Goal: Task Accomplishment & Management: Complete application form

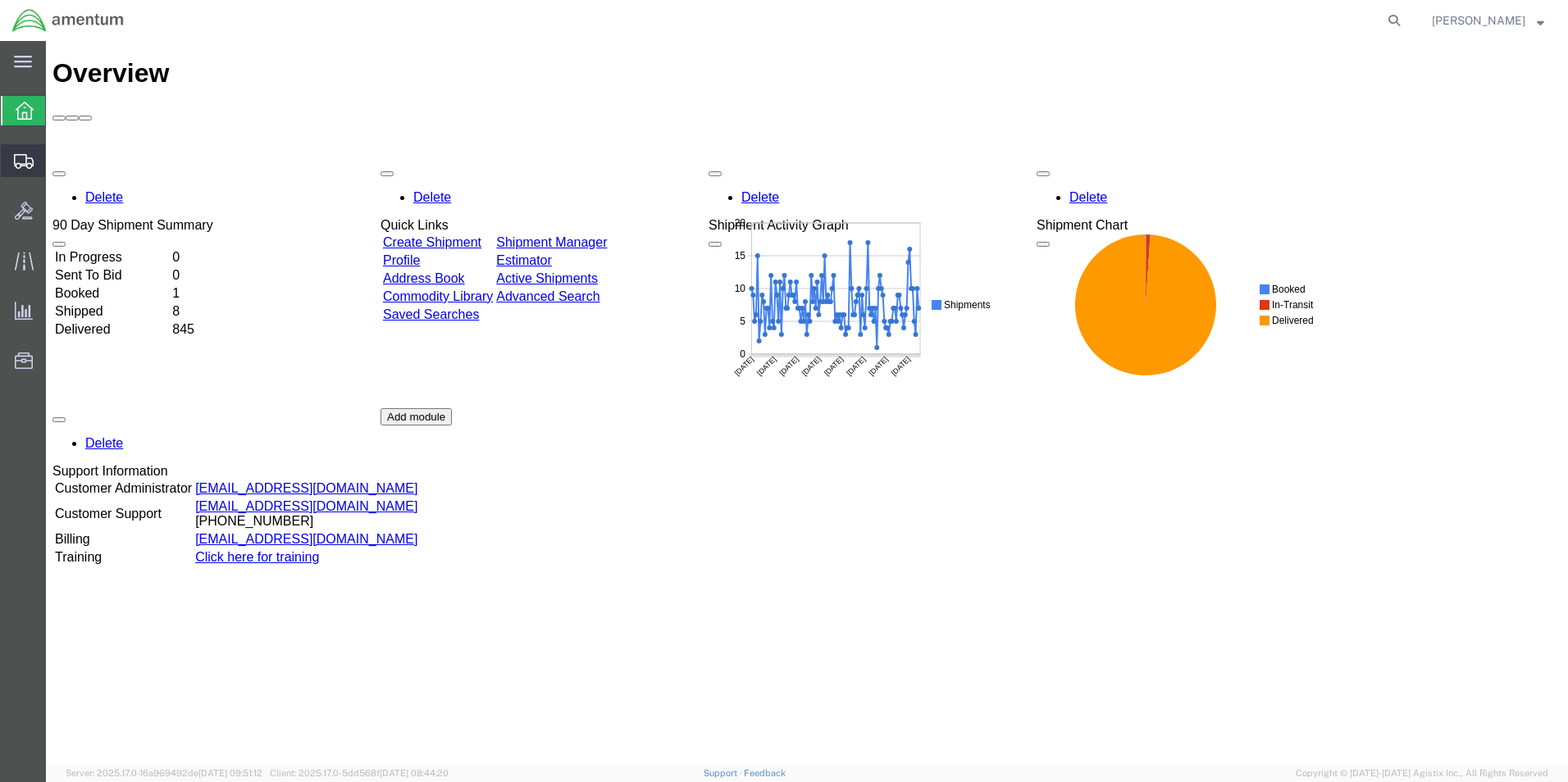
click at [0, 0] on span "Create Shipment" at bounding box center [0, 0] width 0 height 0
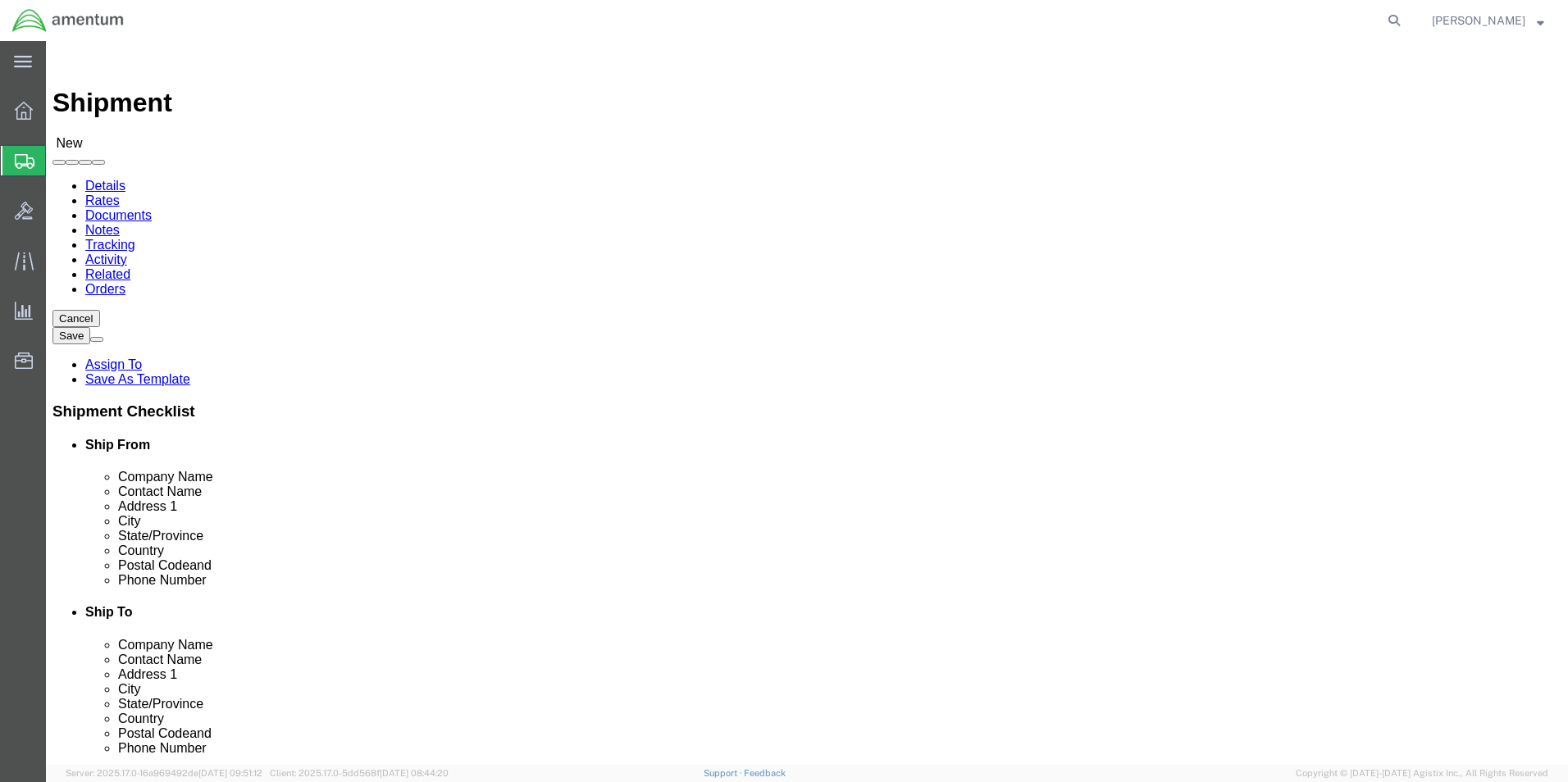
select select
click div "Ship From Location"
type input "cbp"
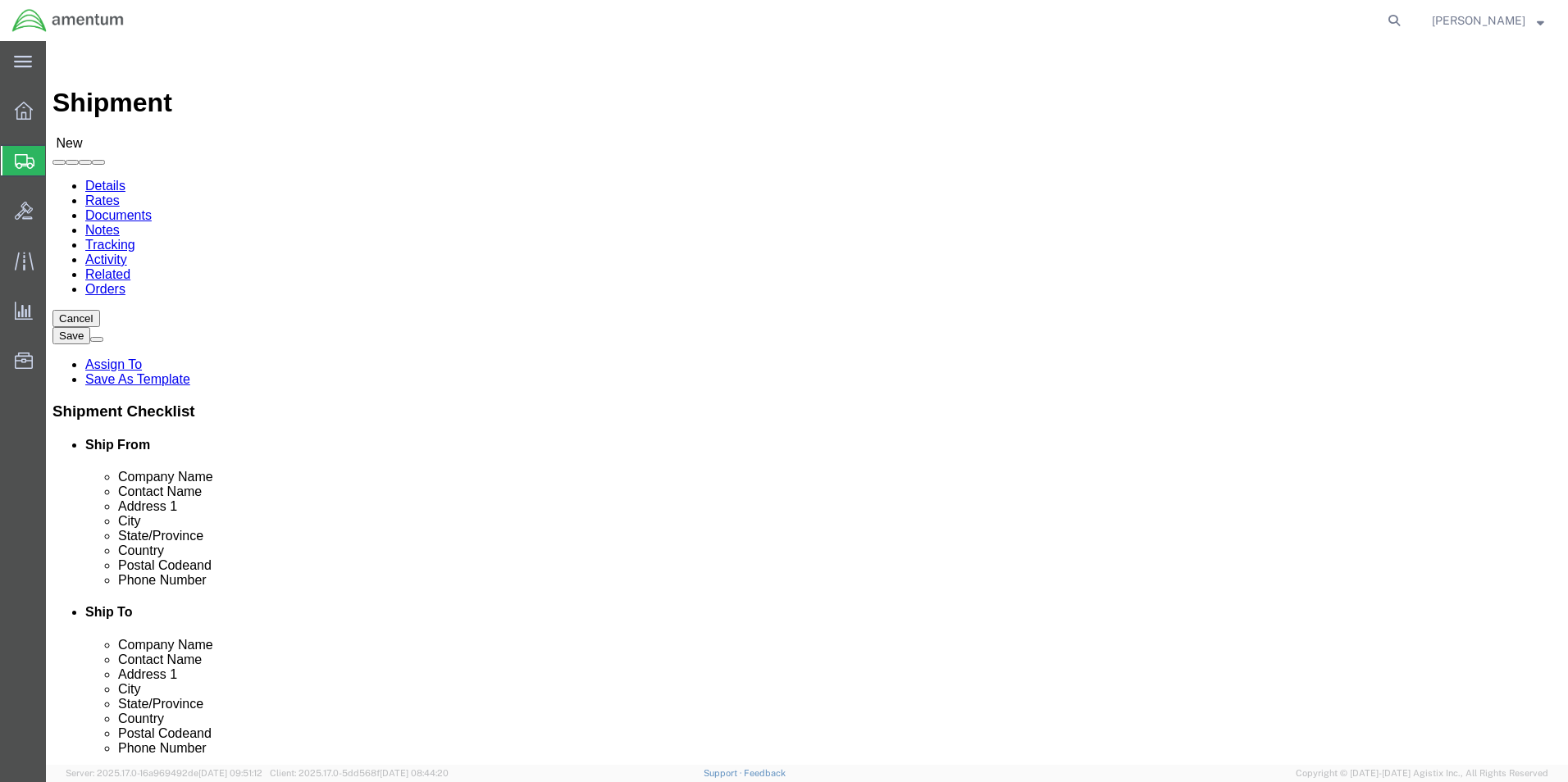
select select "49945"
select select "[GEOGRAPHIC_DATA]"
click input "text"
type input "b"
type input "[PERSON_NAME] INC."
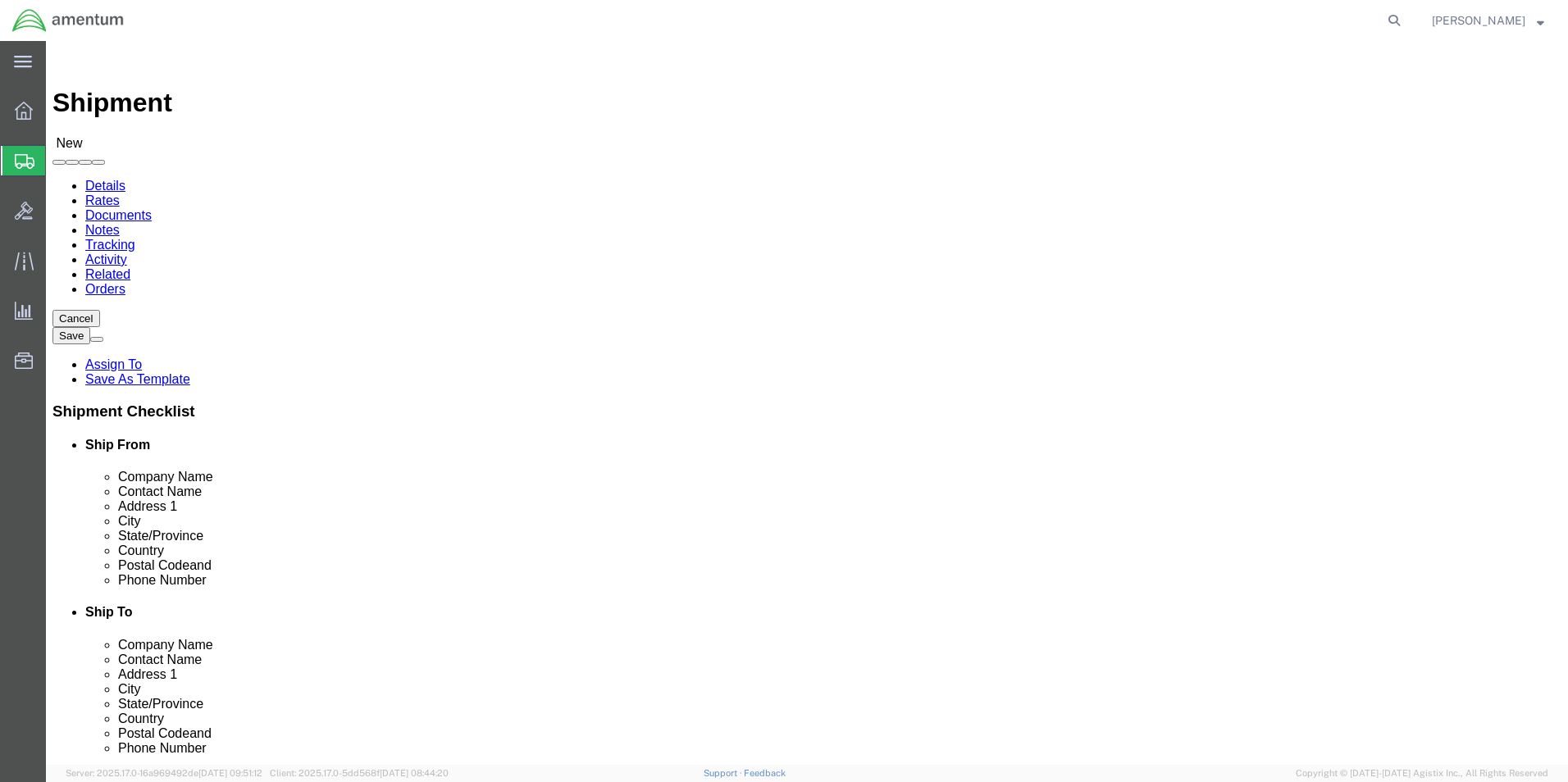
click input "text"
type input "[STREET_ADDRESS]"
type input "[GEOGRAPHIC_DATA]"
type input "F"
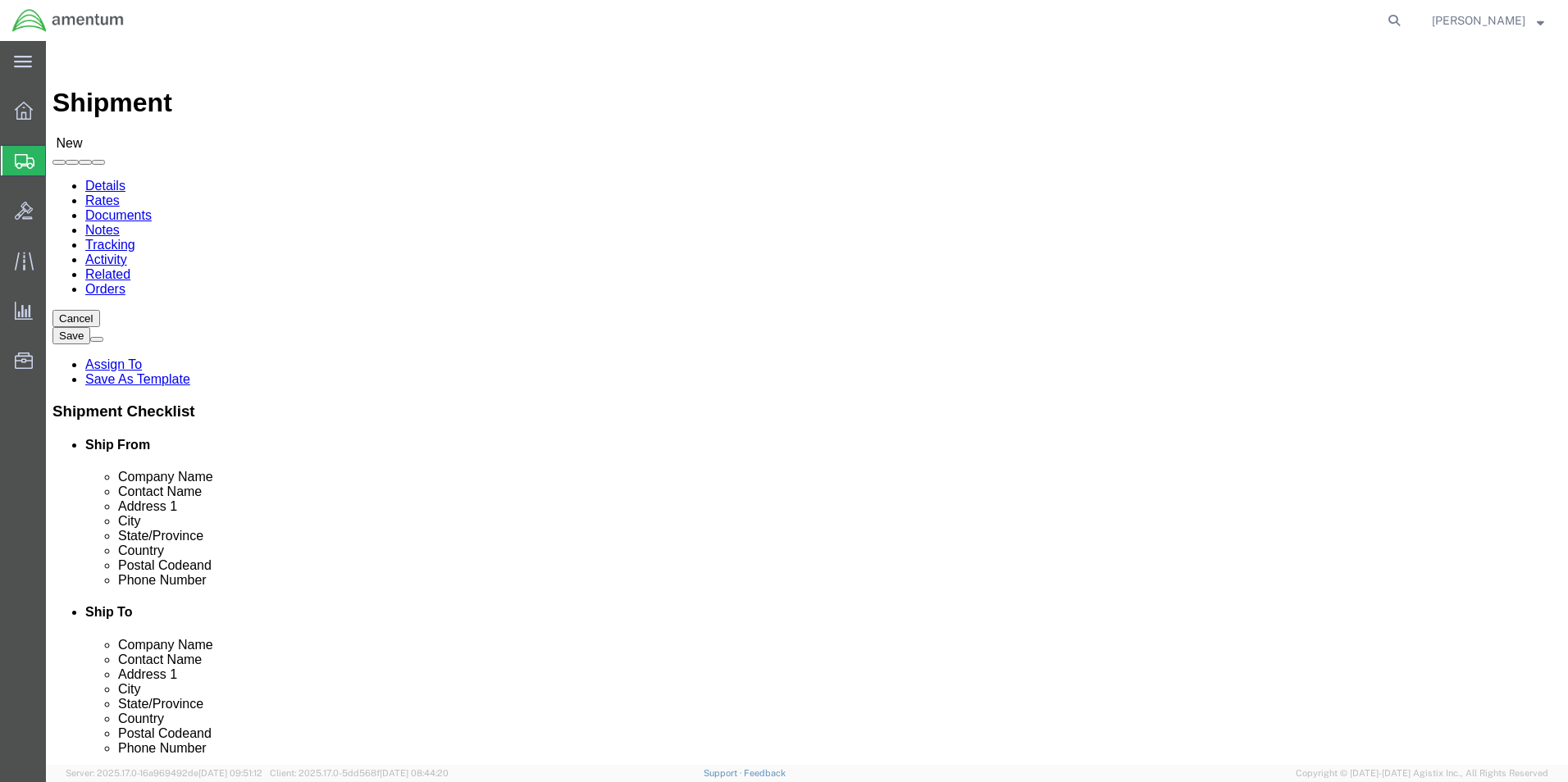
type input "FL"
type input "33142"
click input "text"
type input "[PHONE_NUMBER]"
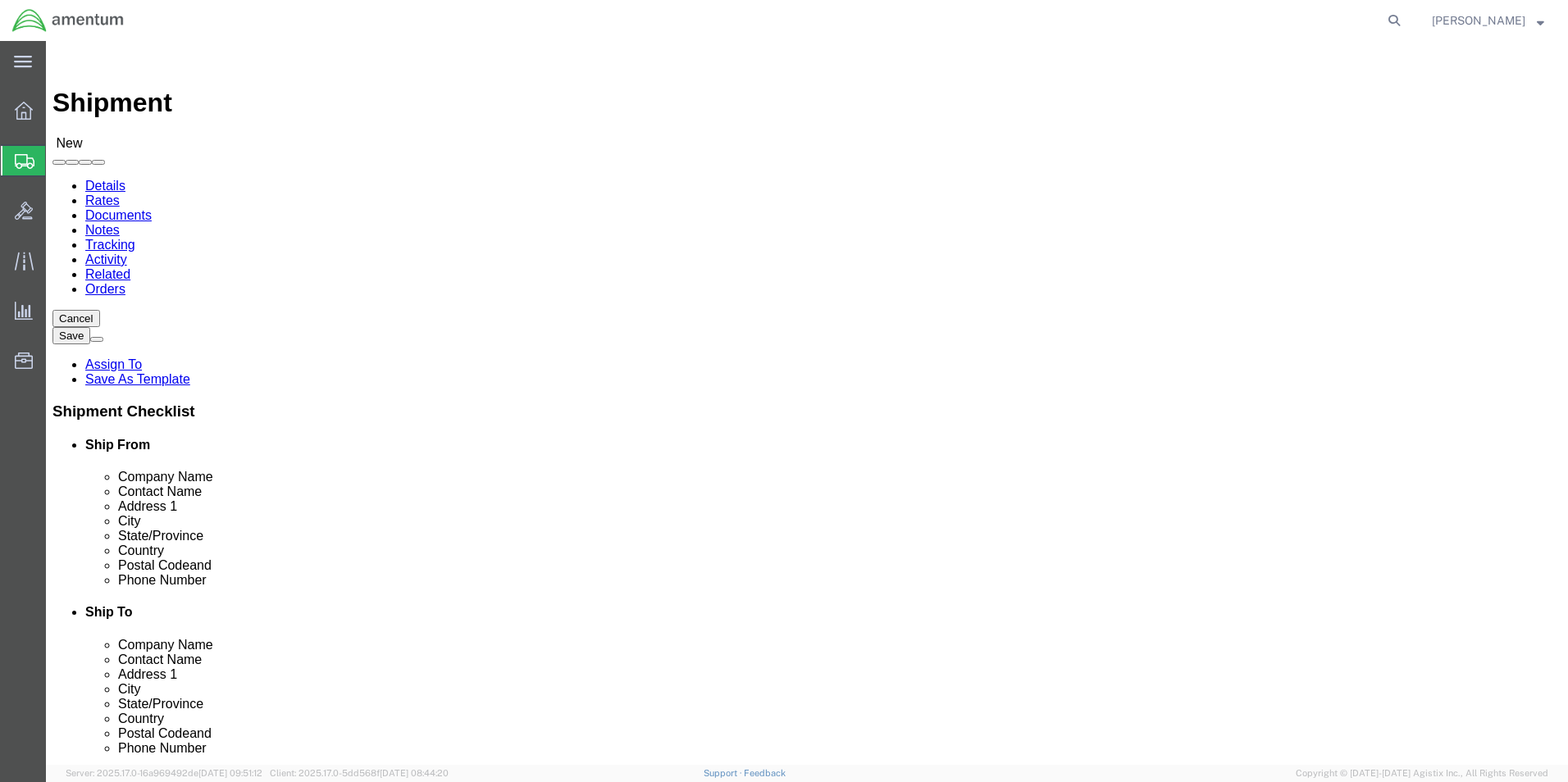
click input "text"
type input "CALIBRATION"
click label "Contact Name"
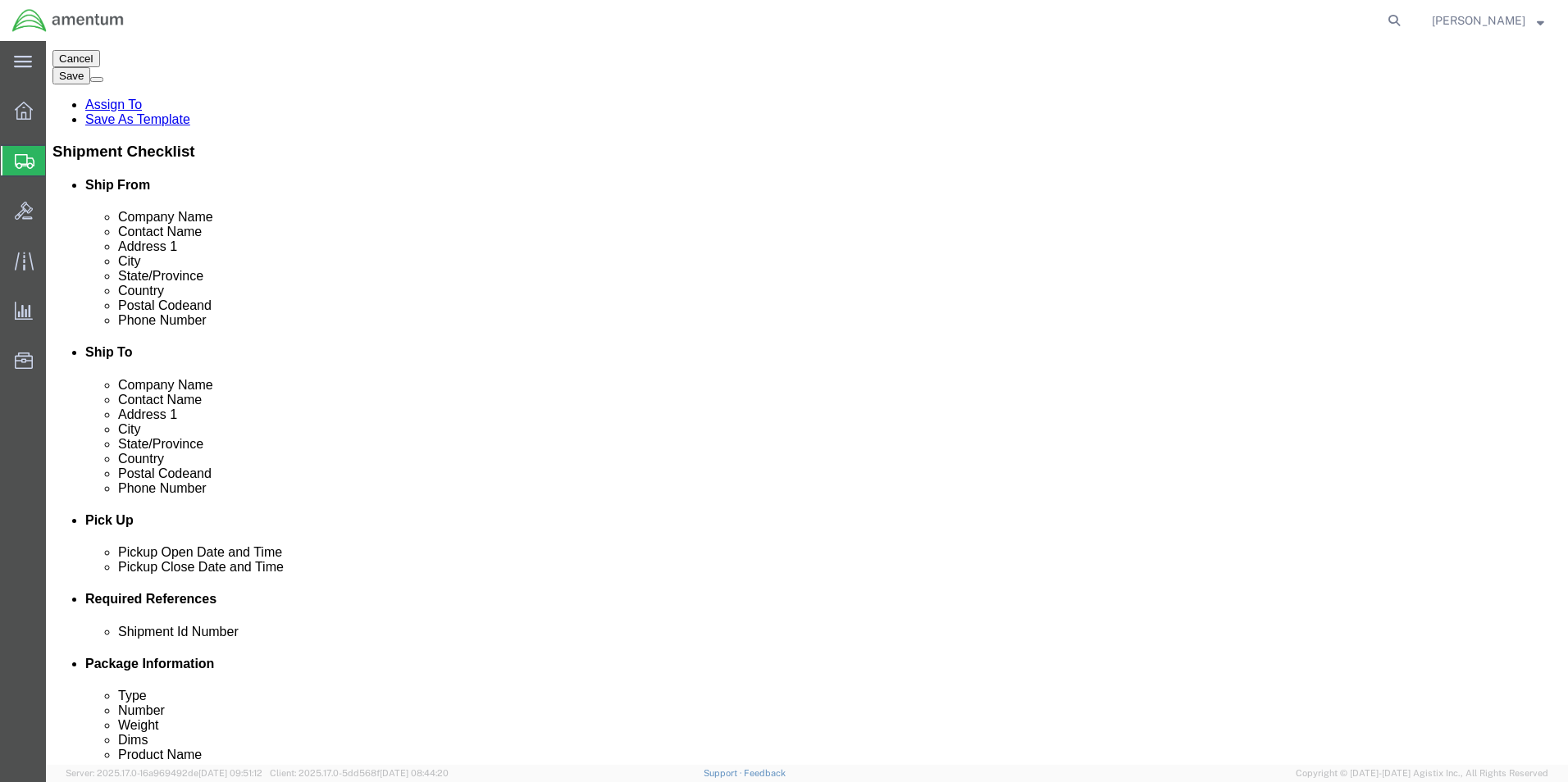
scroll to position [410, 0]
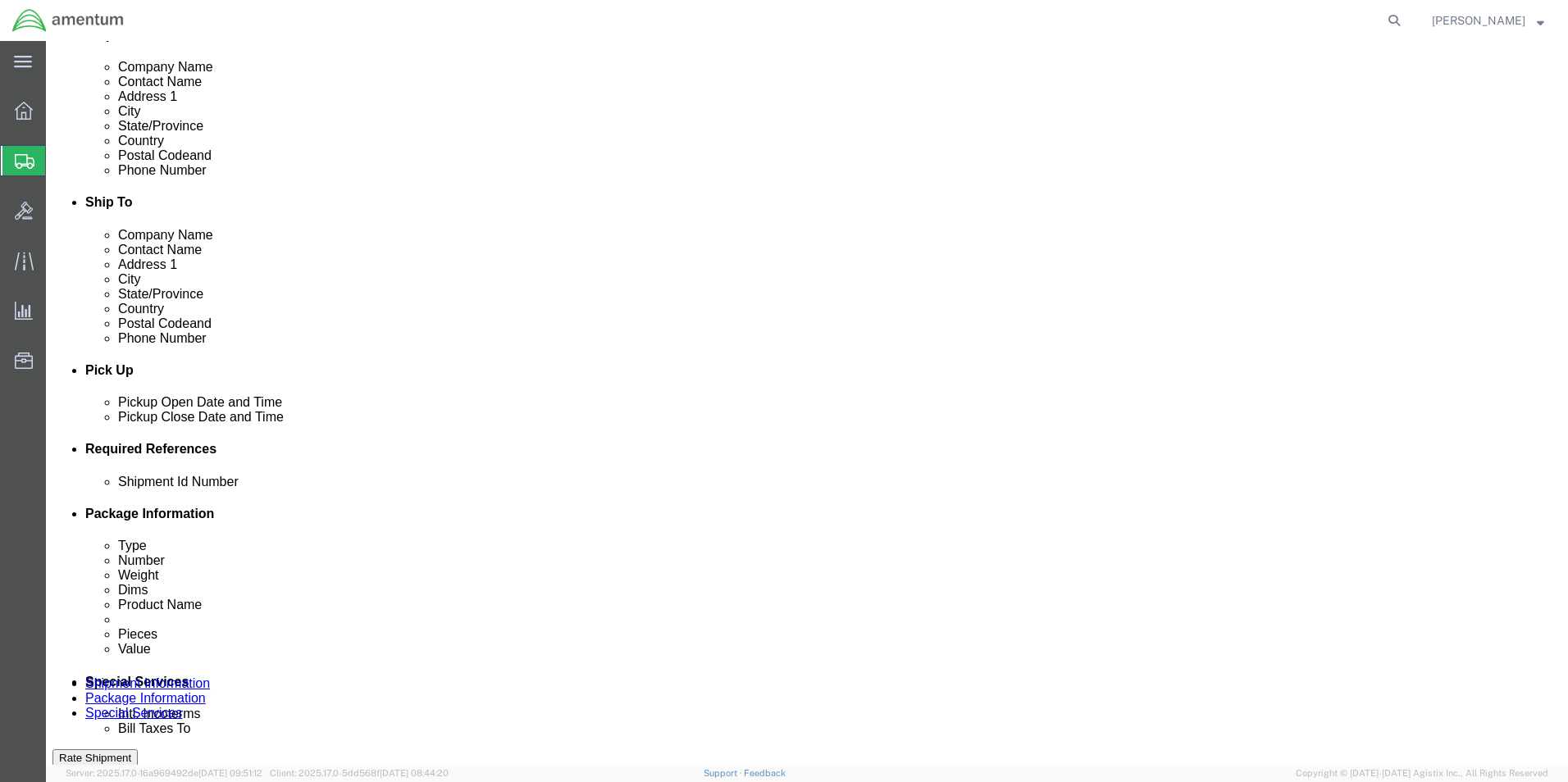
click div "[DATE] 12:00 PM"
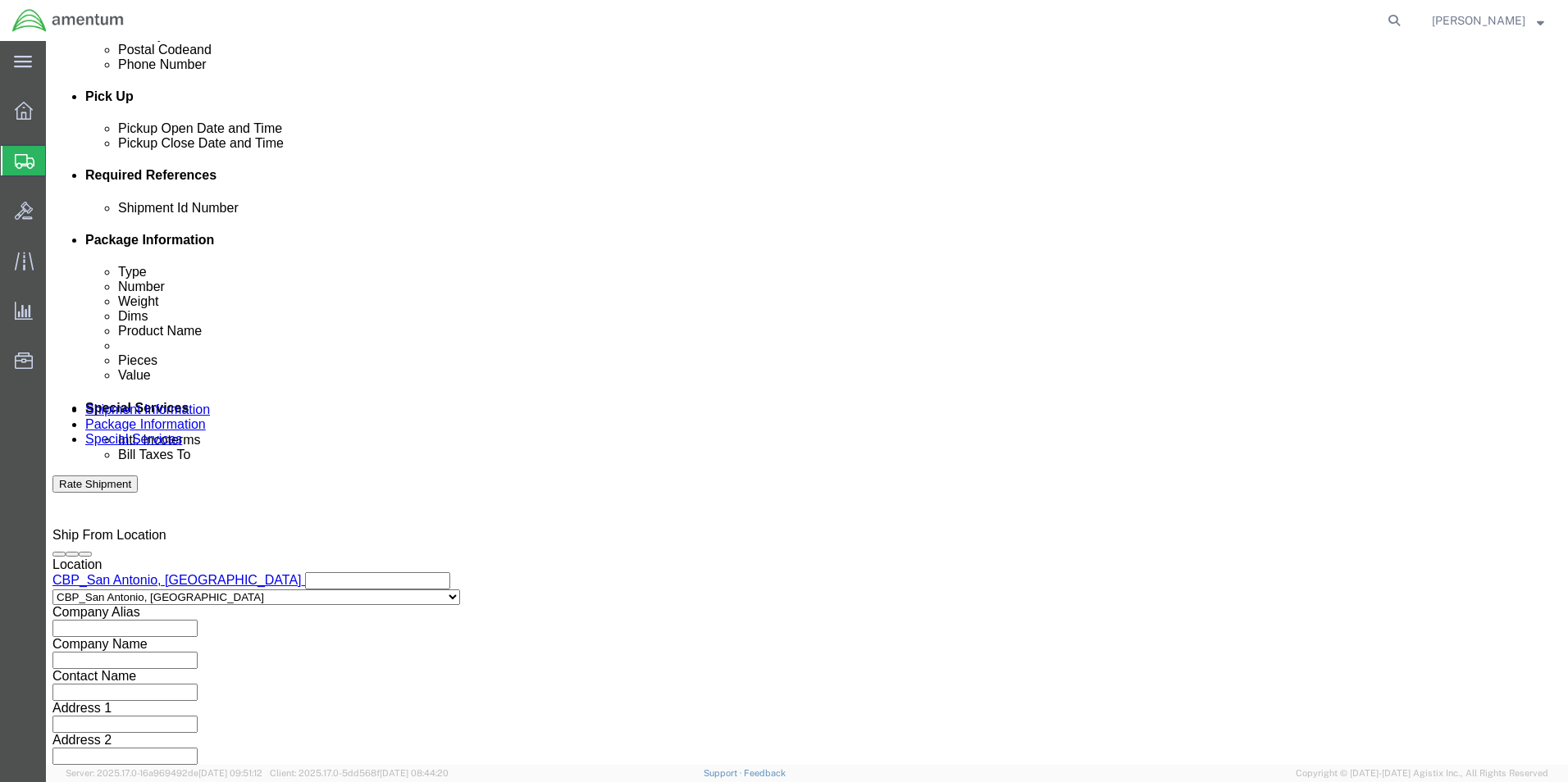
type input "3:00 PM"
click div "Close Time 3:00 PM [DATE] 12:00 PM - [DATE] 12:00 PM Cancel Apply"
click button "Apply"
click button "Add reference"
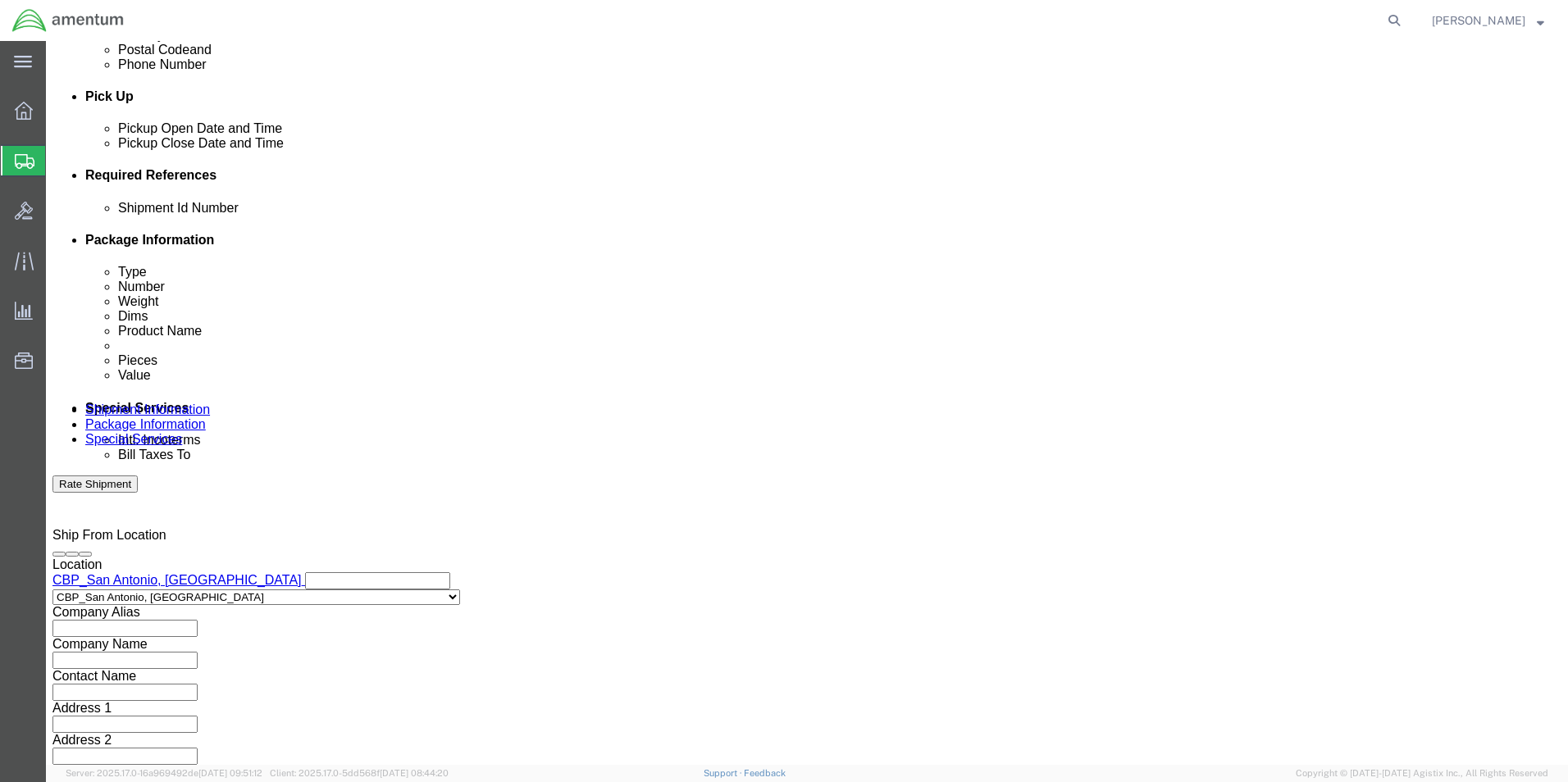
click button "Add reference"
click input "text"
type input "CBP0043284"
click select "Select Account Type Activity ID Airline Appointment Number ASN Batch Request # …"
select select "DEPT"
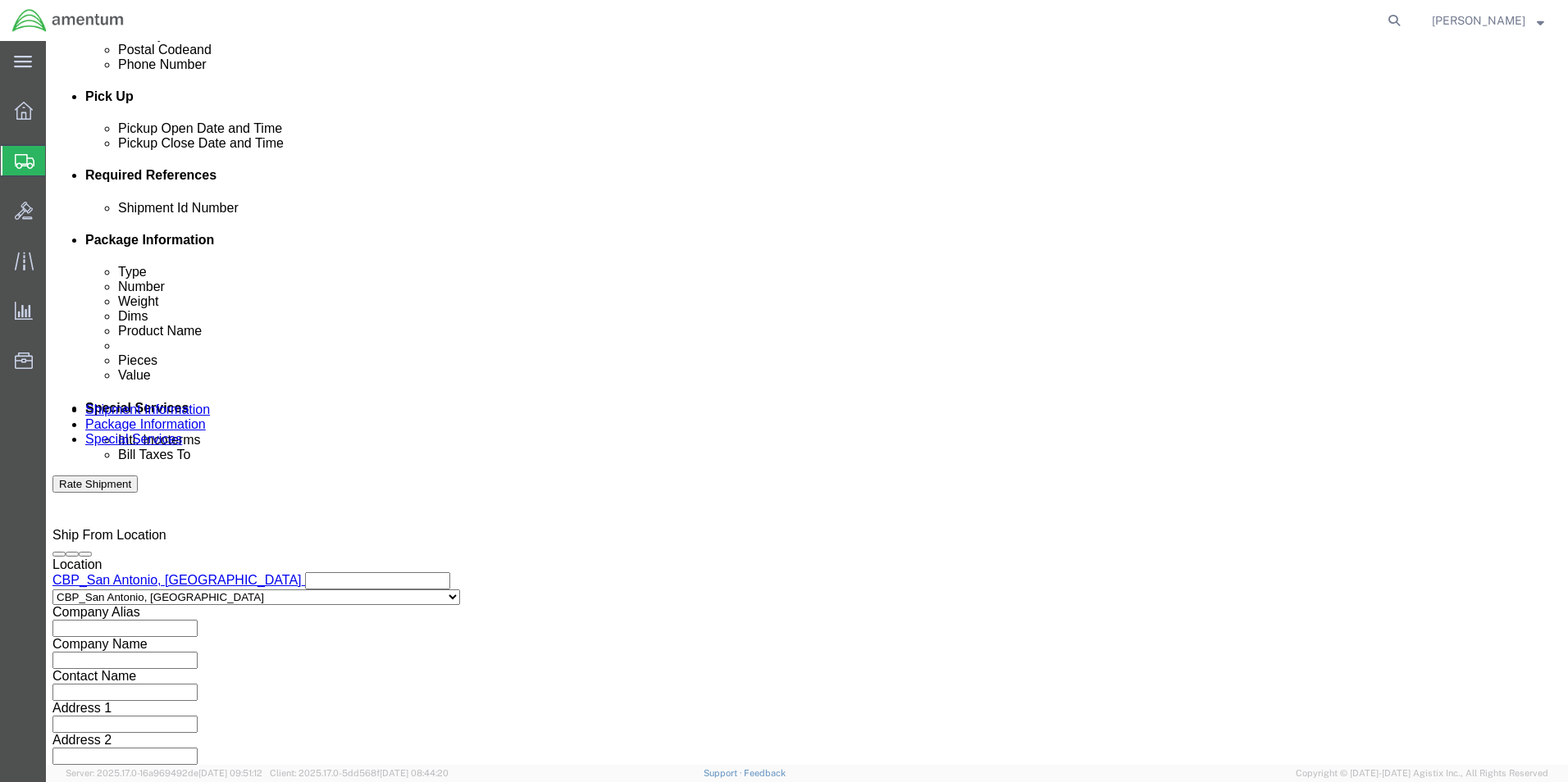
click select "Select Account Type Activity ID Airline Appointment Number ASN Batch Request # …"
click div "Select Account Type Activity ID Airline Appointment Number ASN Batch Request # …"
click input "text"
type input "CBP"
click select "Select Account Type Activity ID Airline Appointment Number ASN Batch Request # …"
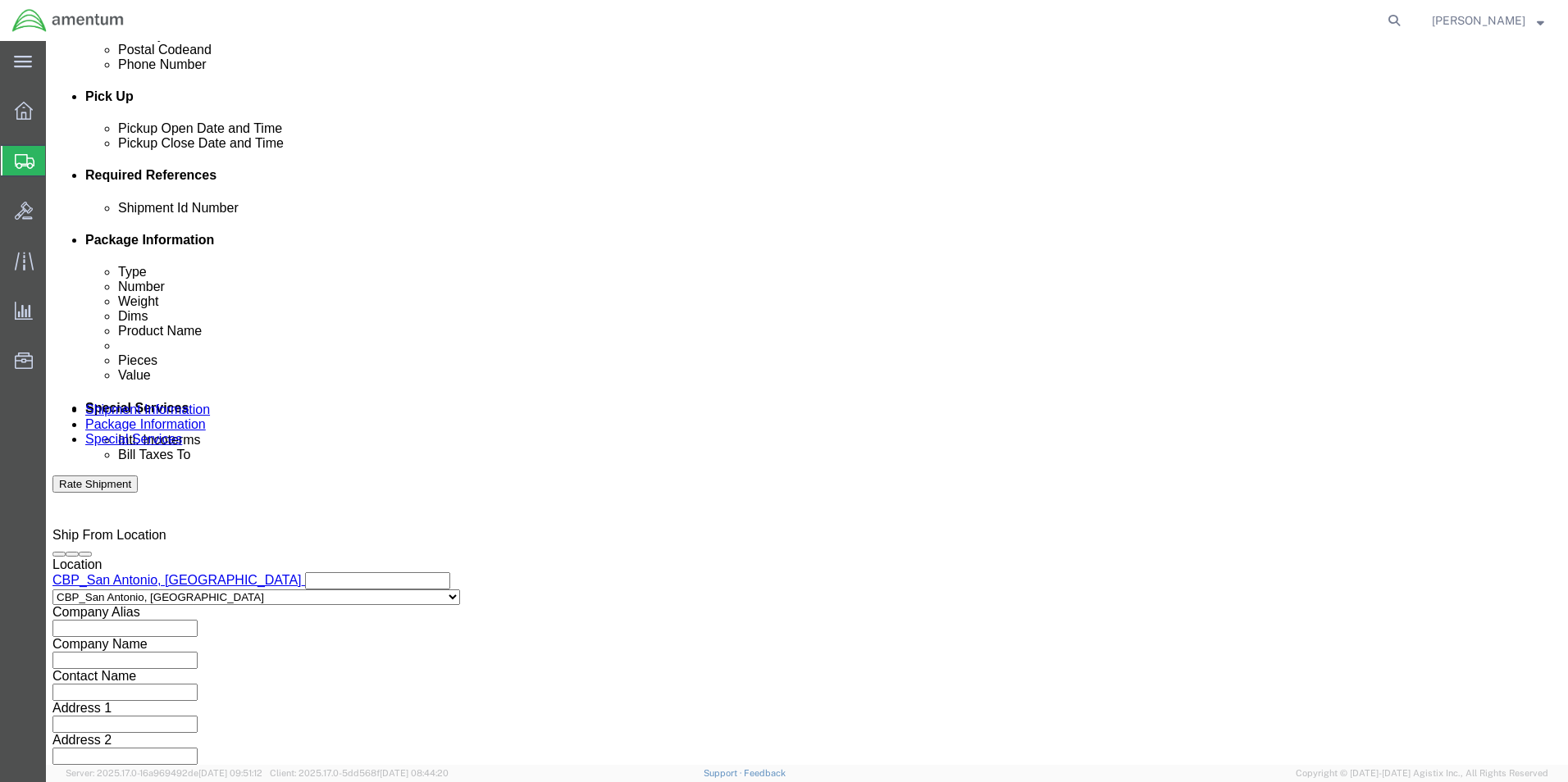
select select "PROJNUM"
click select "Select Account Type Activity ID Airline Appointment Number ASN Batch Request # …"
click input "text"
type input "6118.03.03.2219.000.WST.0000"
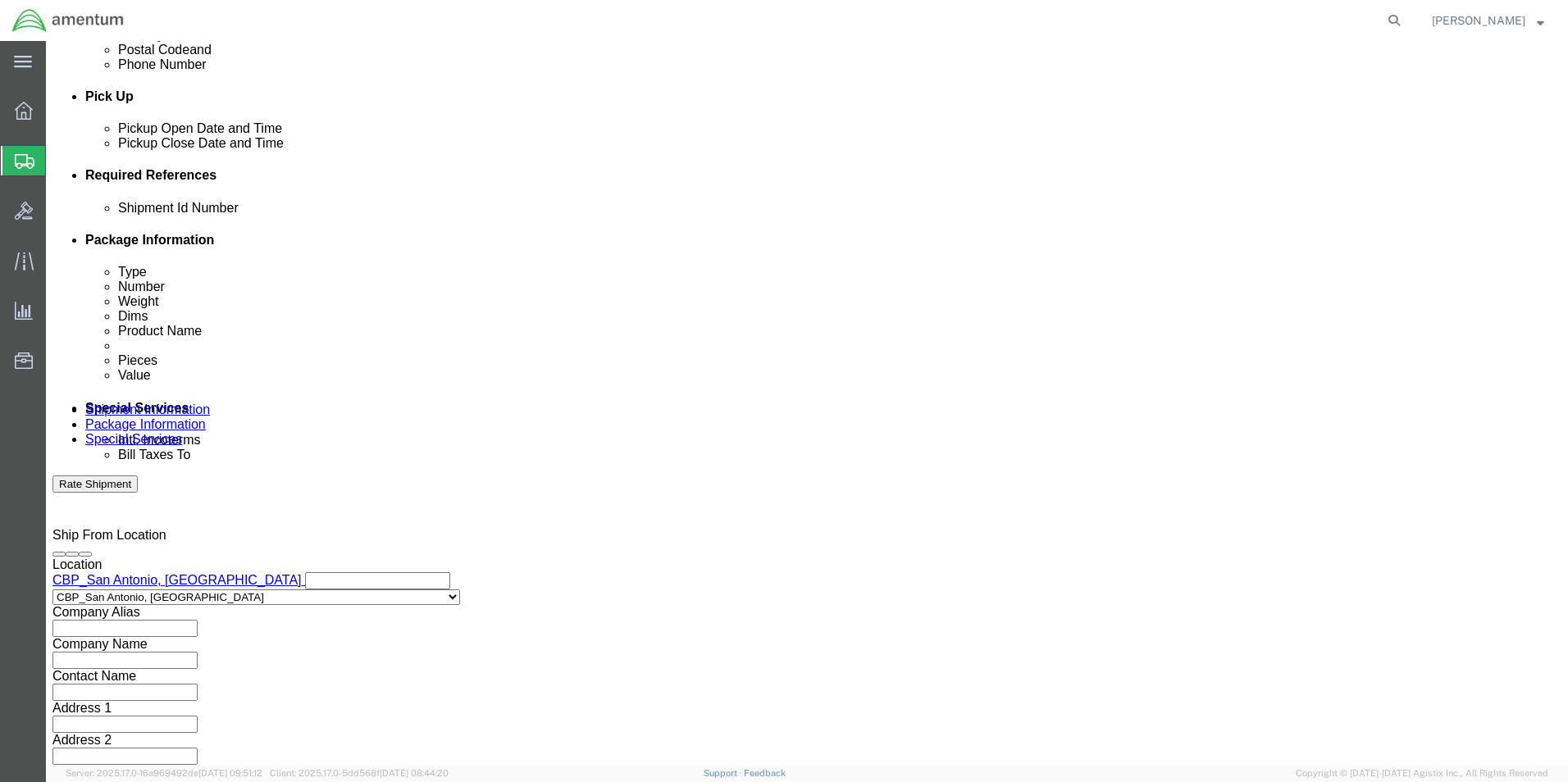
click select "Select Account Type Activity ID Airline Appointment Number ASN Batch Request # …"
select select "CUSTREF"
click select "Select Account Type Activity ID Airline Appointment Number ASN Batch Request # …"
click div "Shipment Id Number CBP0043284"
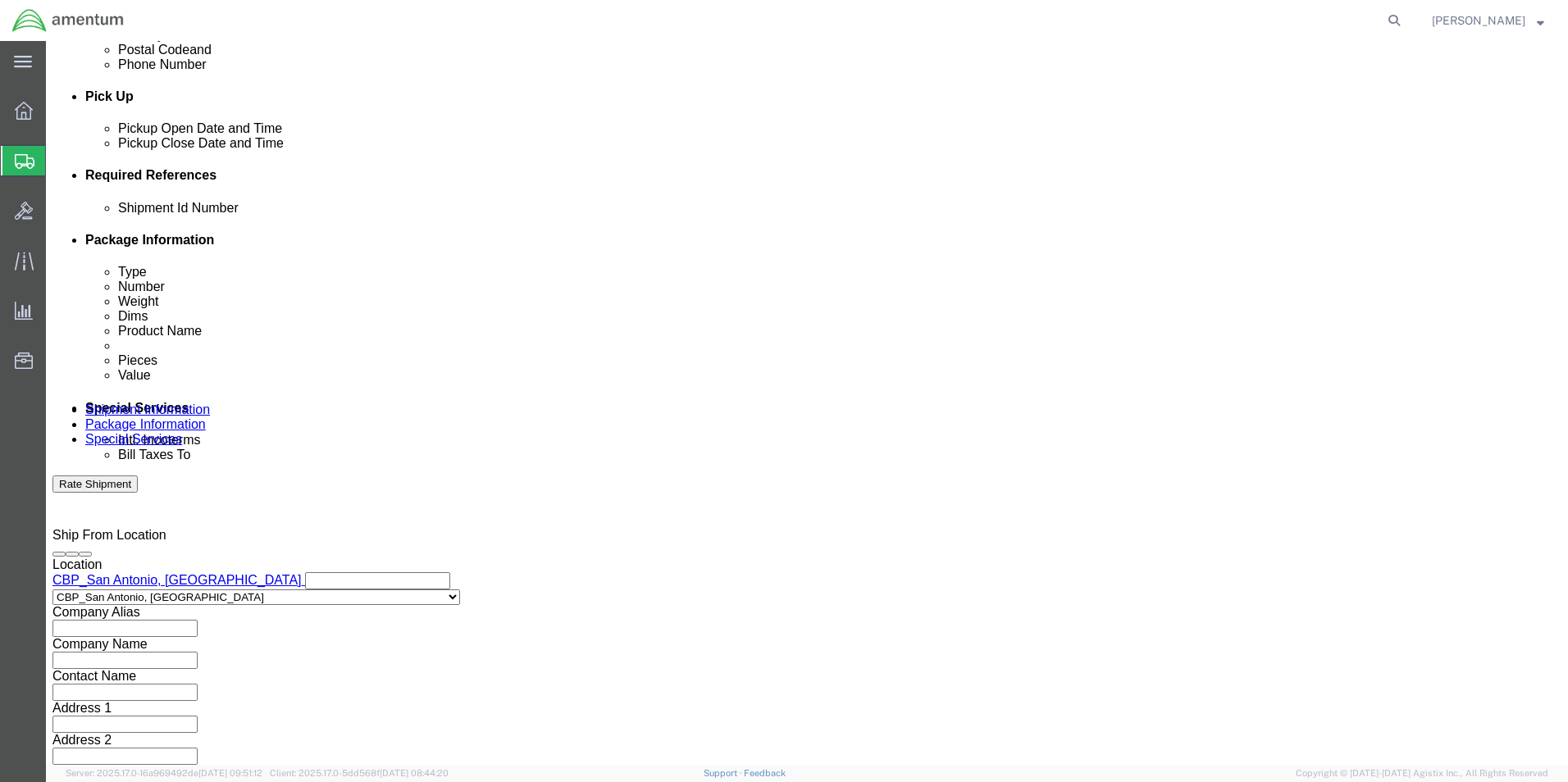
click input "text"
type input "CBP0043284"
click select "Select Air Less than Truckload Multi-Leg Ocean Freight Rail Small Parcel Truckl…"
select select "SMAL"
click select "Select Air Less than Truckload Multi-Leg Ocean Freight Rail Small Parcel Truckl…"
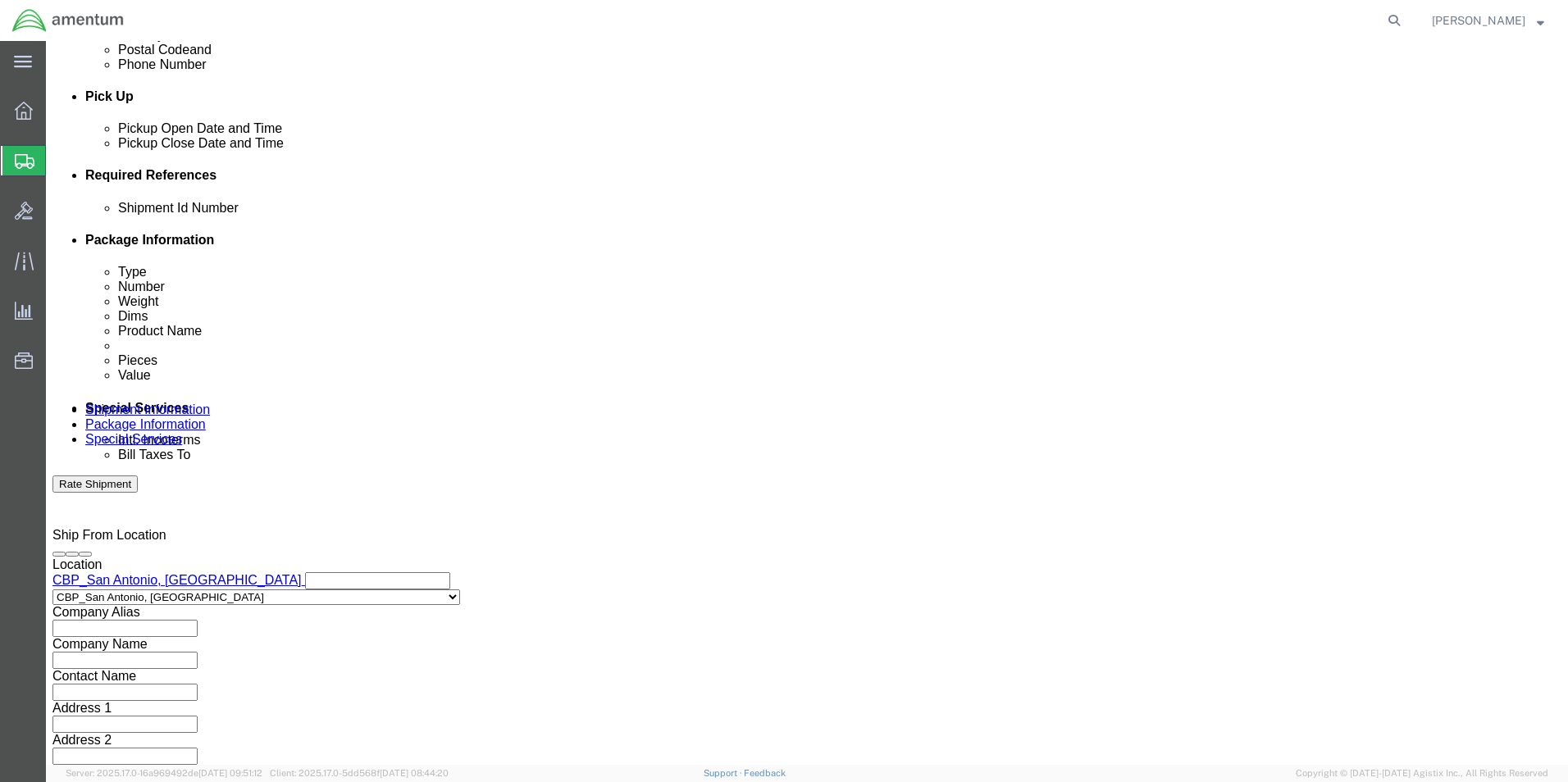
click button "Continue"
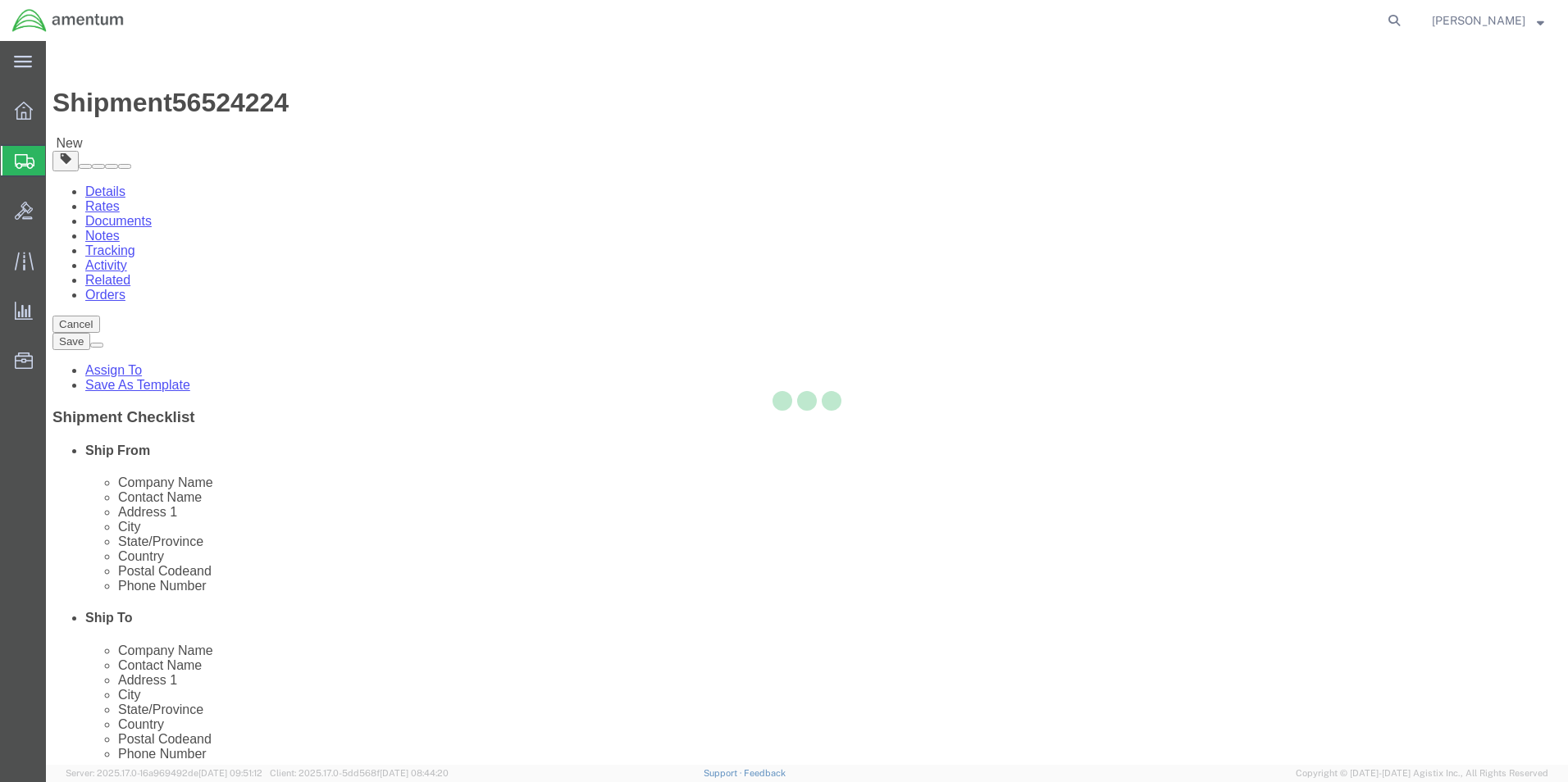
select select "YRPK"
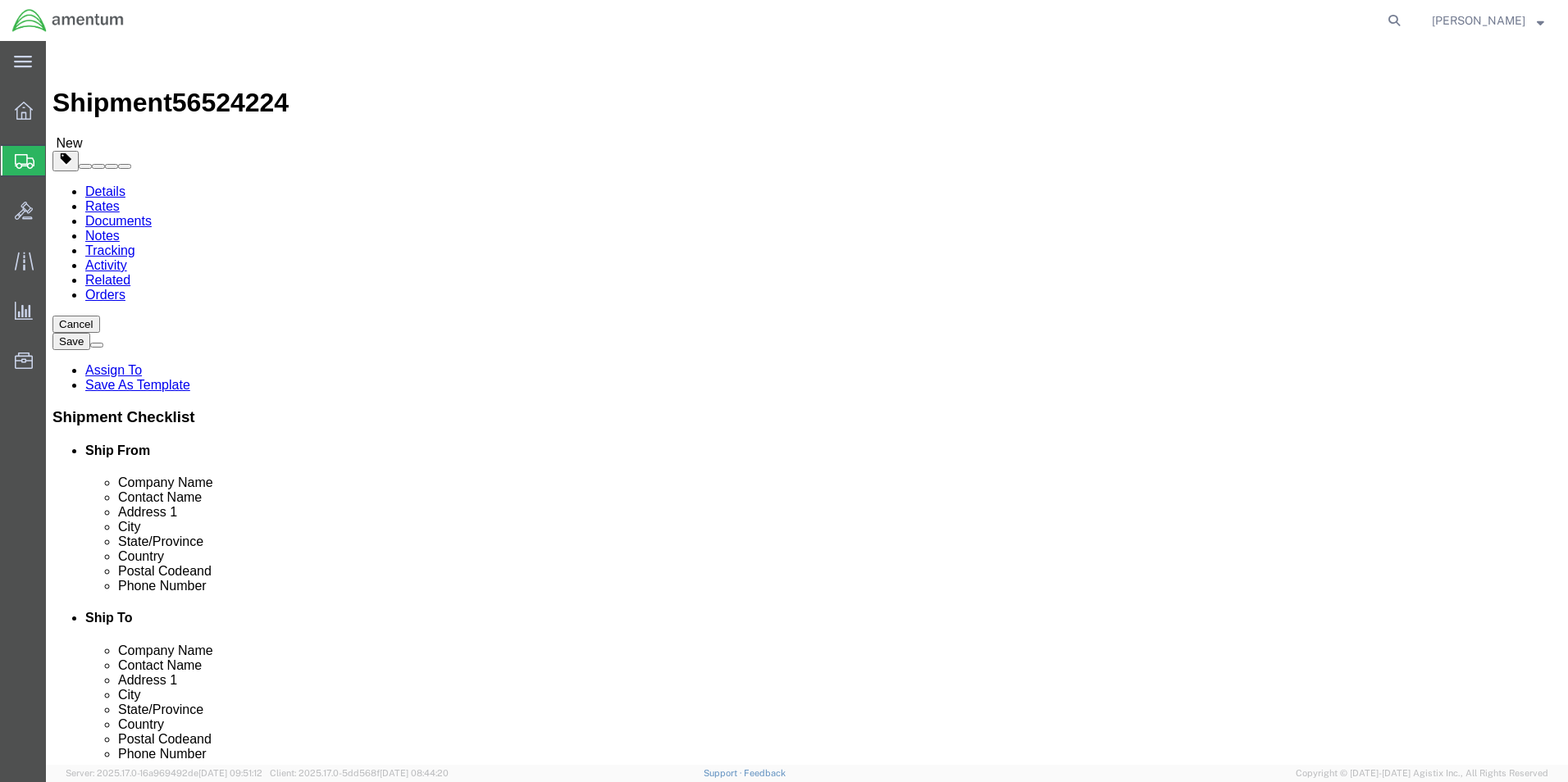
click link "Add Content"
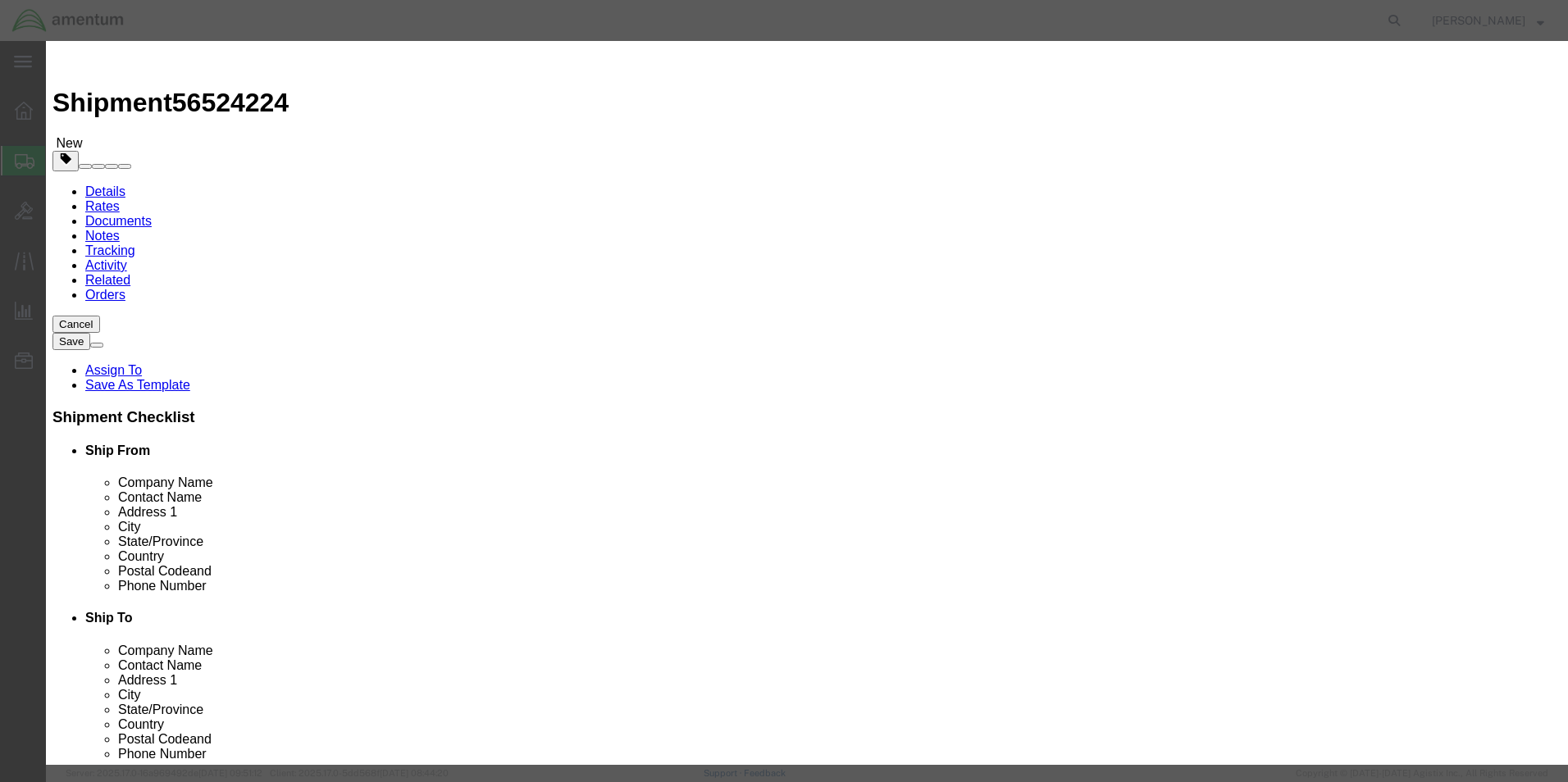
click input "text"
type input "PITOT STATIC SN: 00200 PN: 101-01178"
drag, startPoint x: 527, startPoint y: 156, endPoint x: 436, endPoint y: 149, distance: 91.3
click div "Pieces 0 Select Bag Barrels 100Board Feet Bottle Box Blister Pack Carats Can Ca…"
type input "1"
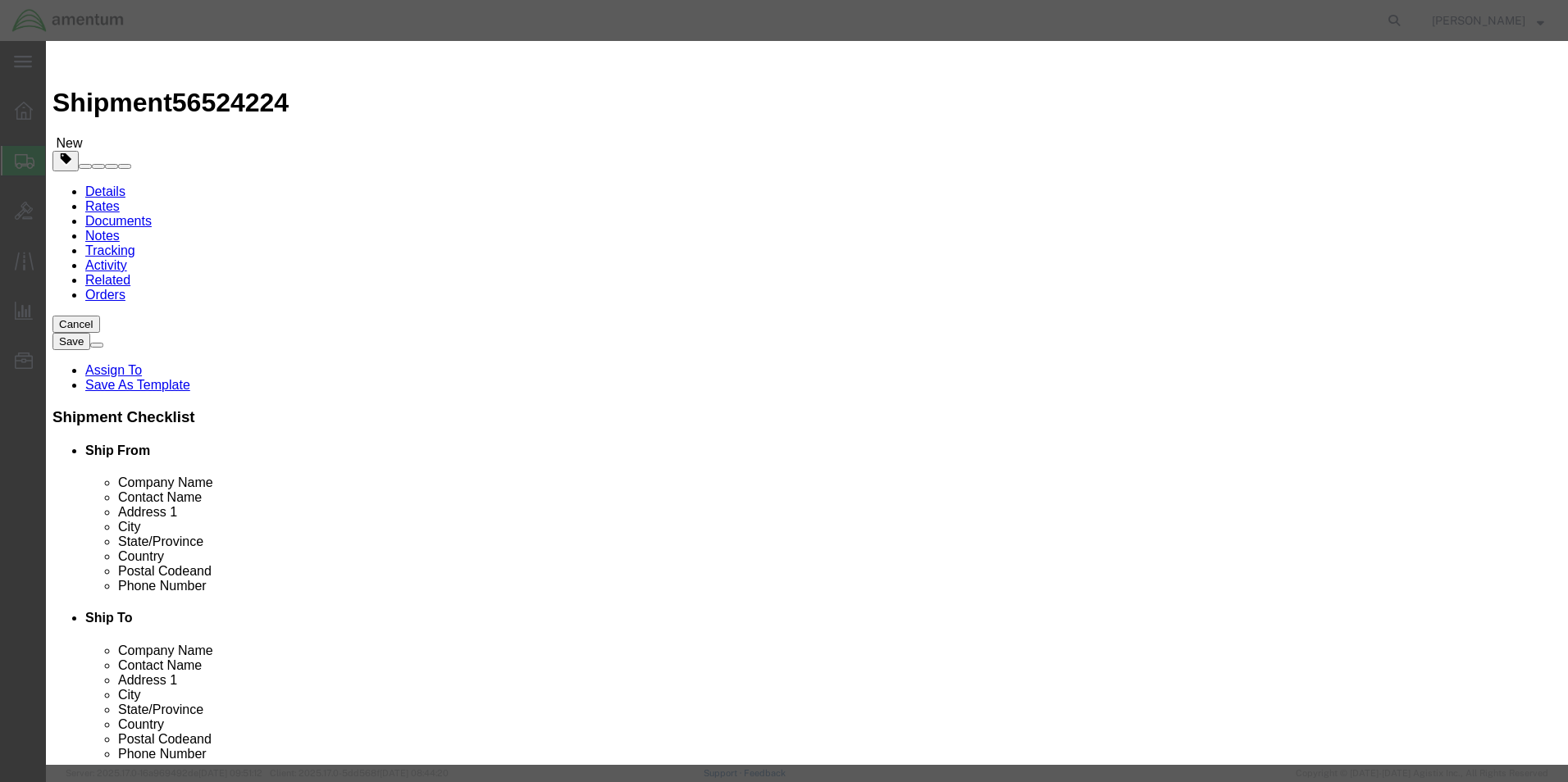
click input "text"
type input "890.00"
click textarea
click button "Save & Close"
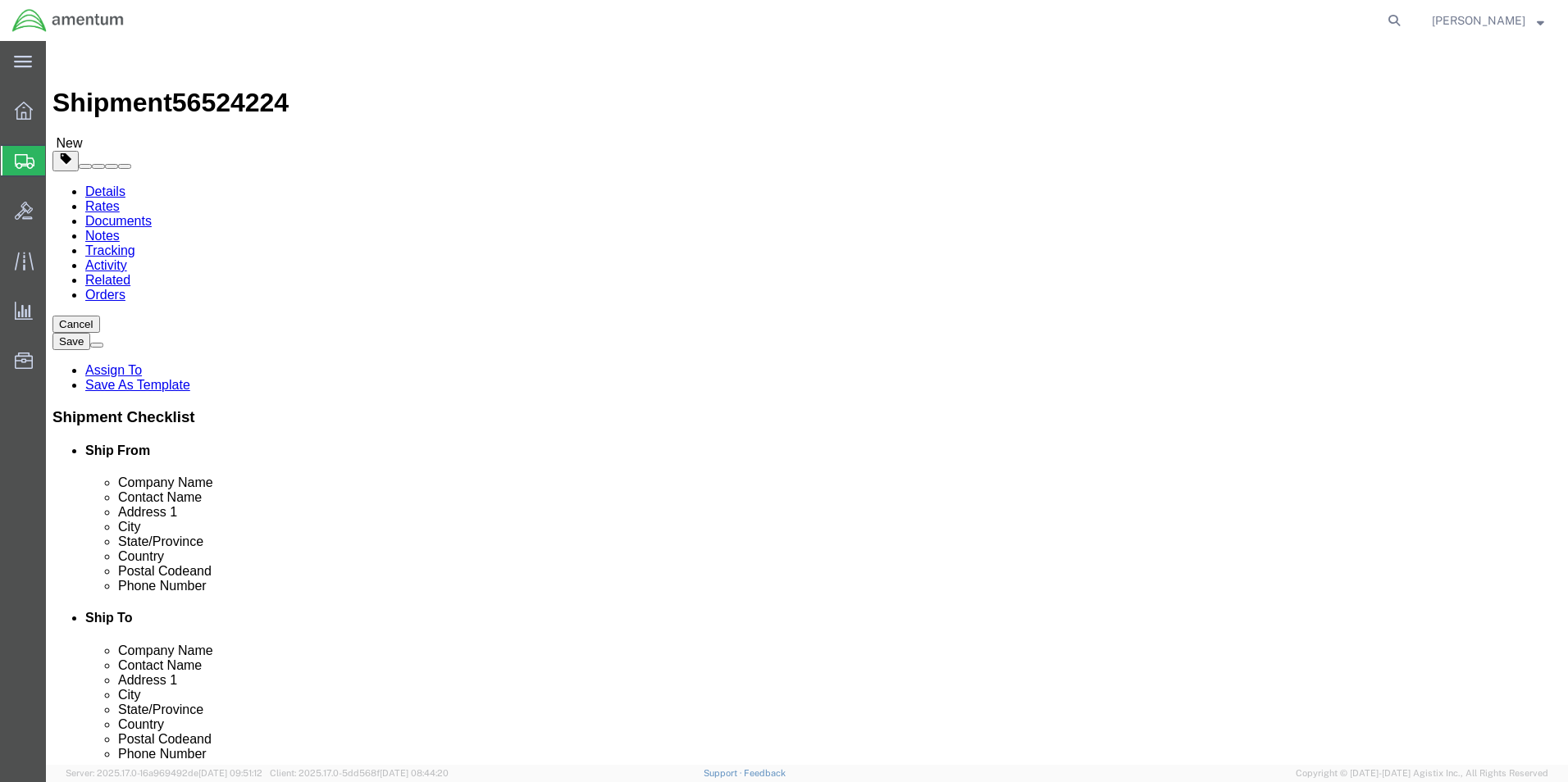
click div "Package Type Select Bale(s) Basket(s) Bolt(s) Bottle(s) Buckets Bulk Bundle(s) …"
click input "text"
type input "26"
type input "20"
type input "18"
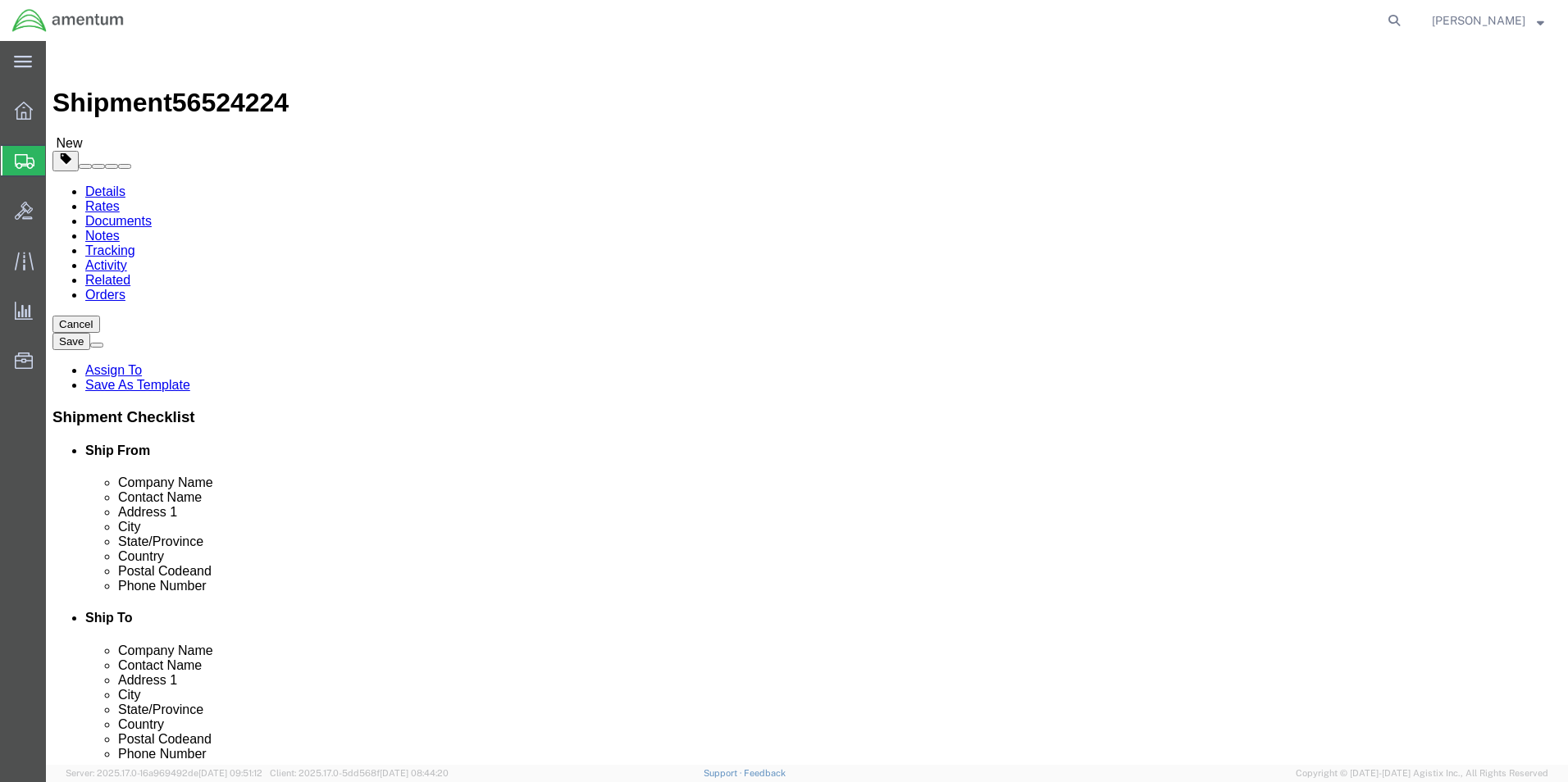
drag, startPoint x: 255, startPoint y: 386, endPoint x: 224, endPoint y: 383, distance: 31.1
click input "0.00"
type input "40.00"
click button "Continue"
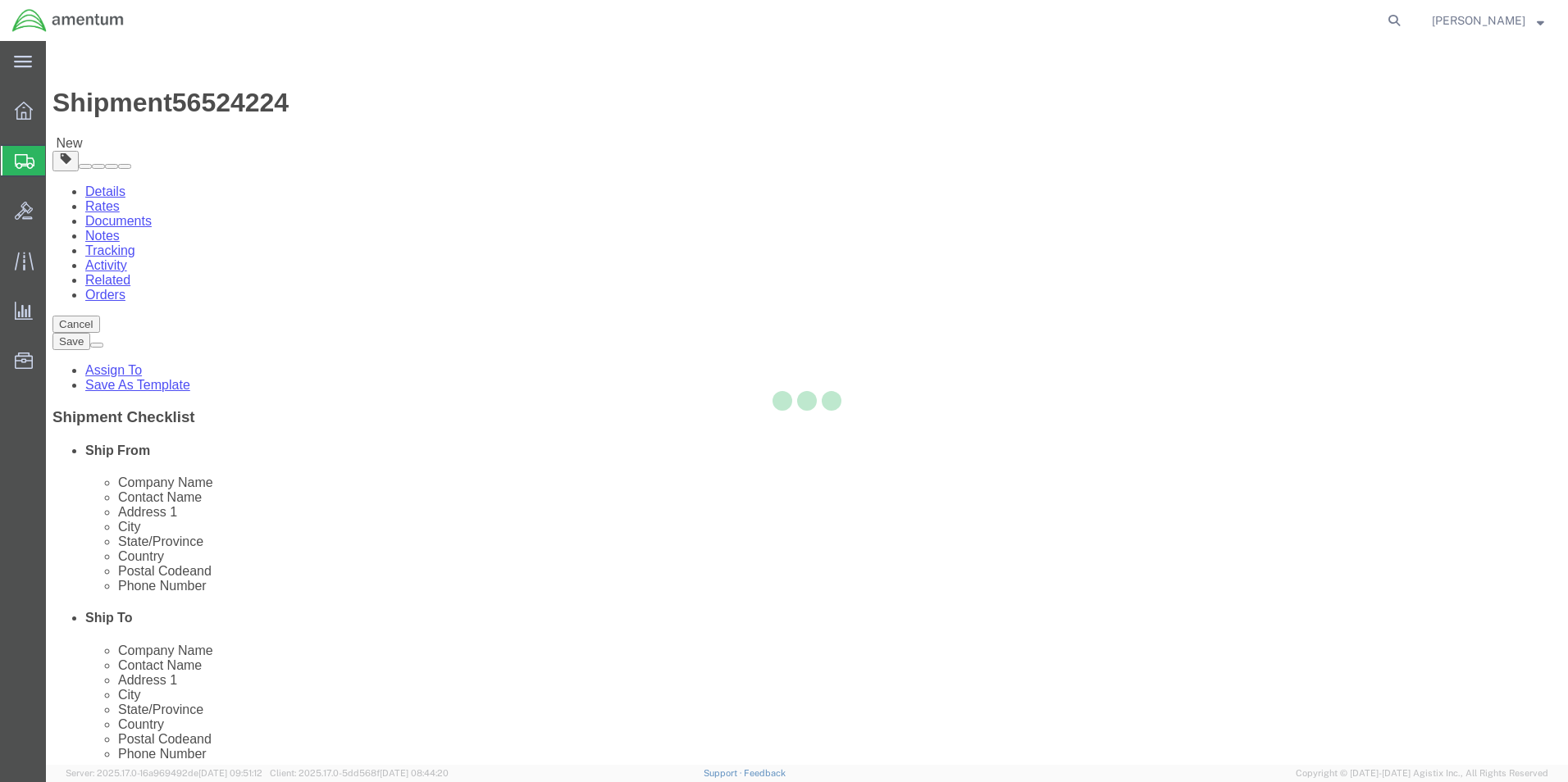
select select
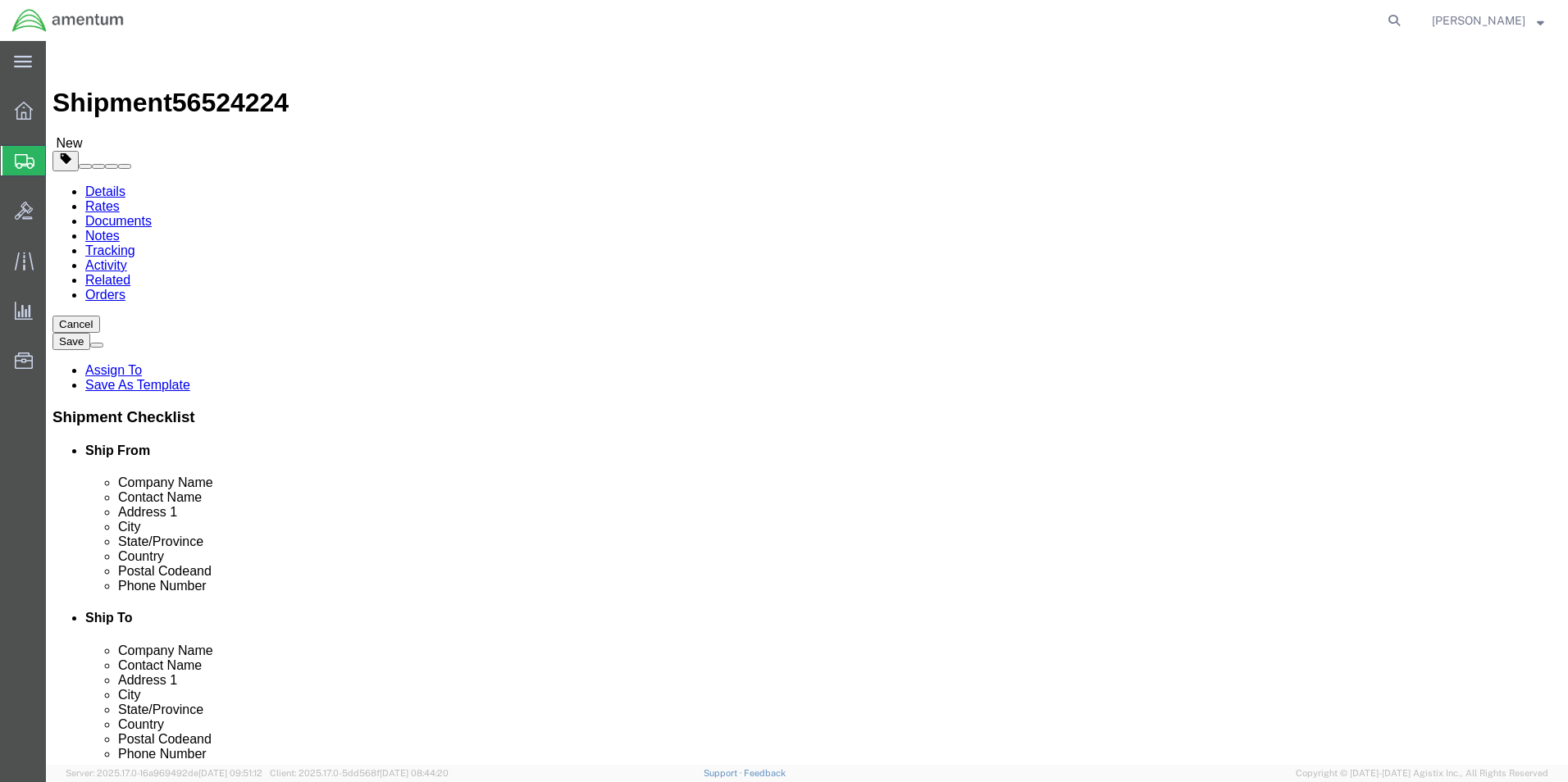
click button "Rate Shipment"
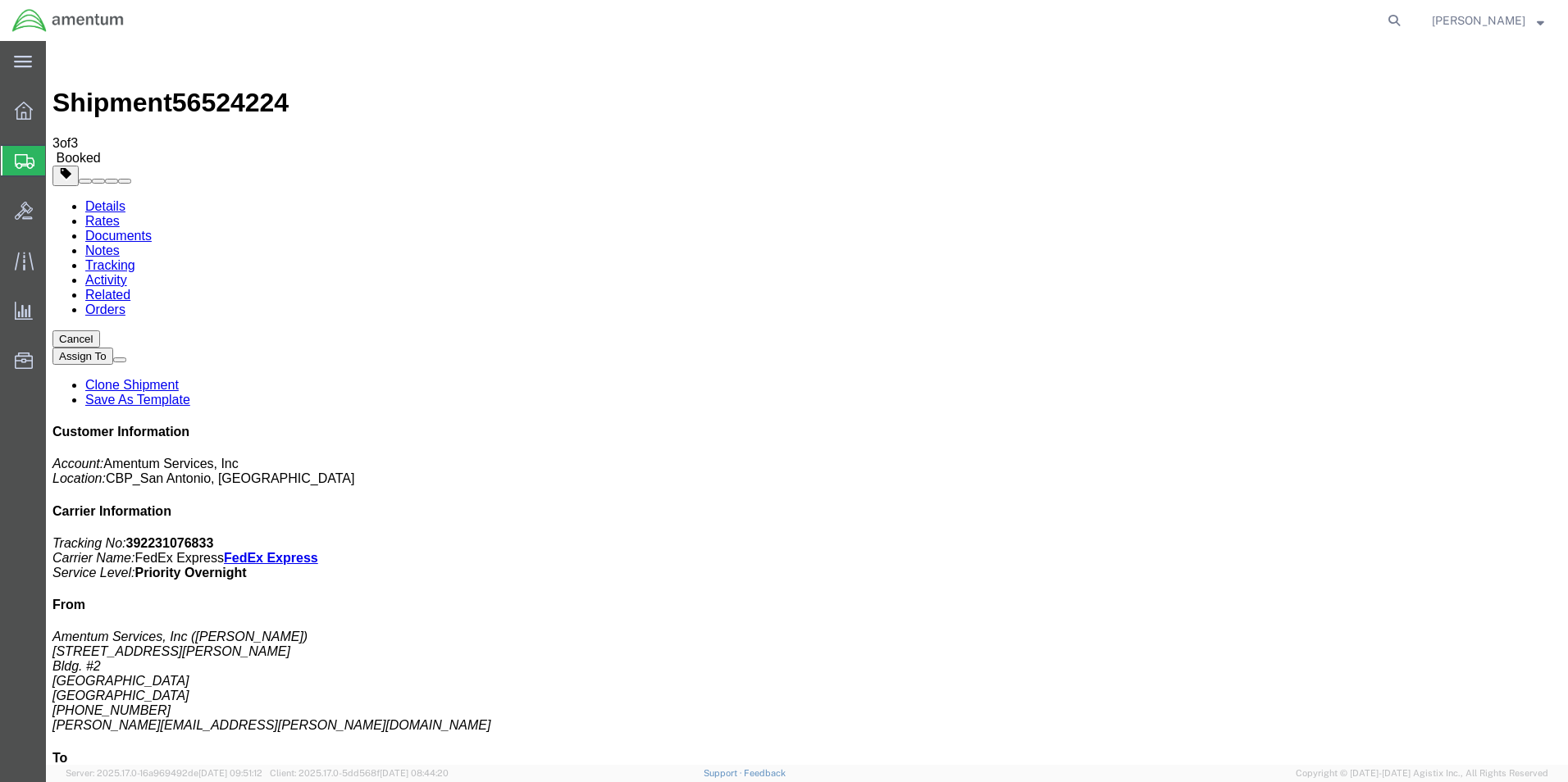
click at [100, 199] on link "Details" at bounding box center [105, 206] width 40 height 14
click link "Schedule pickup request"
click at [0, 0] on span "Create Shipment" at bounding box center [0, 0] width 0 height 0
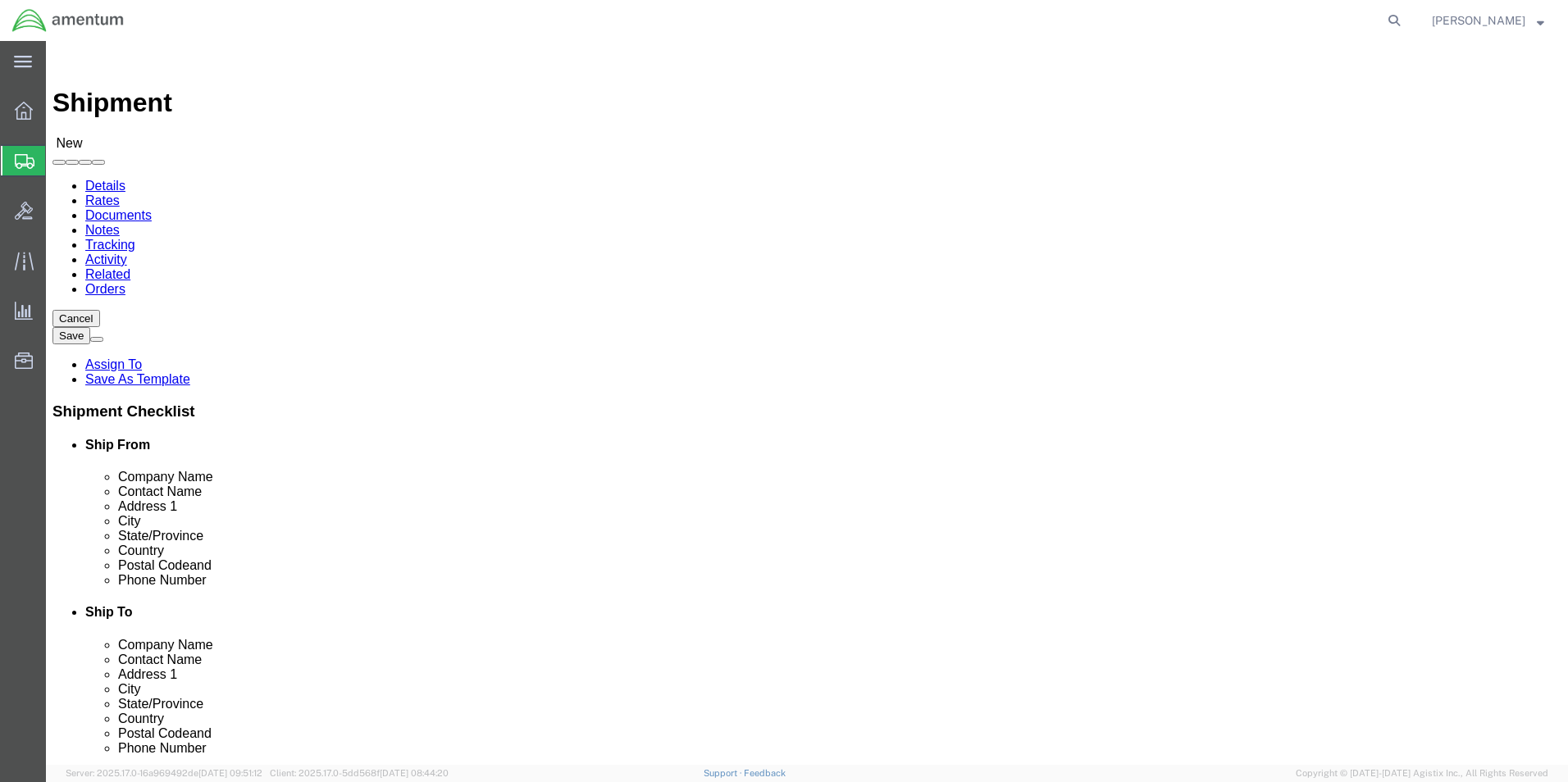
scroll to position [410, 0]
type input "CBP"
select select "49945"
select select "[GEOGRAPHIC_DATA]"
click input "text"
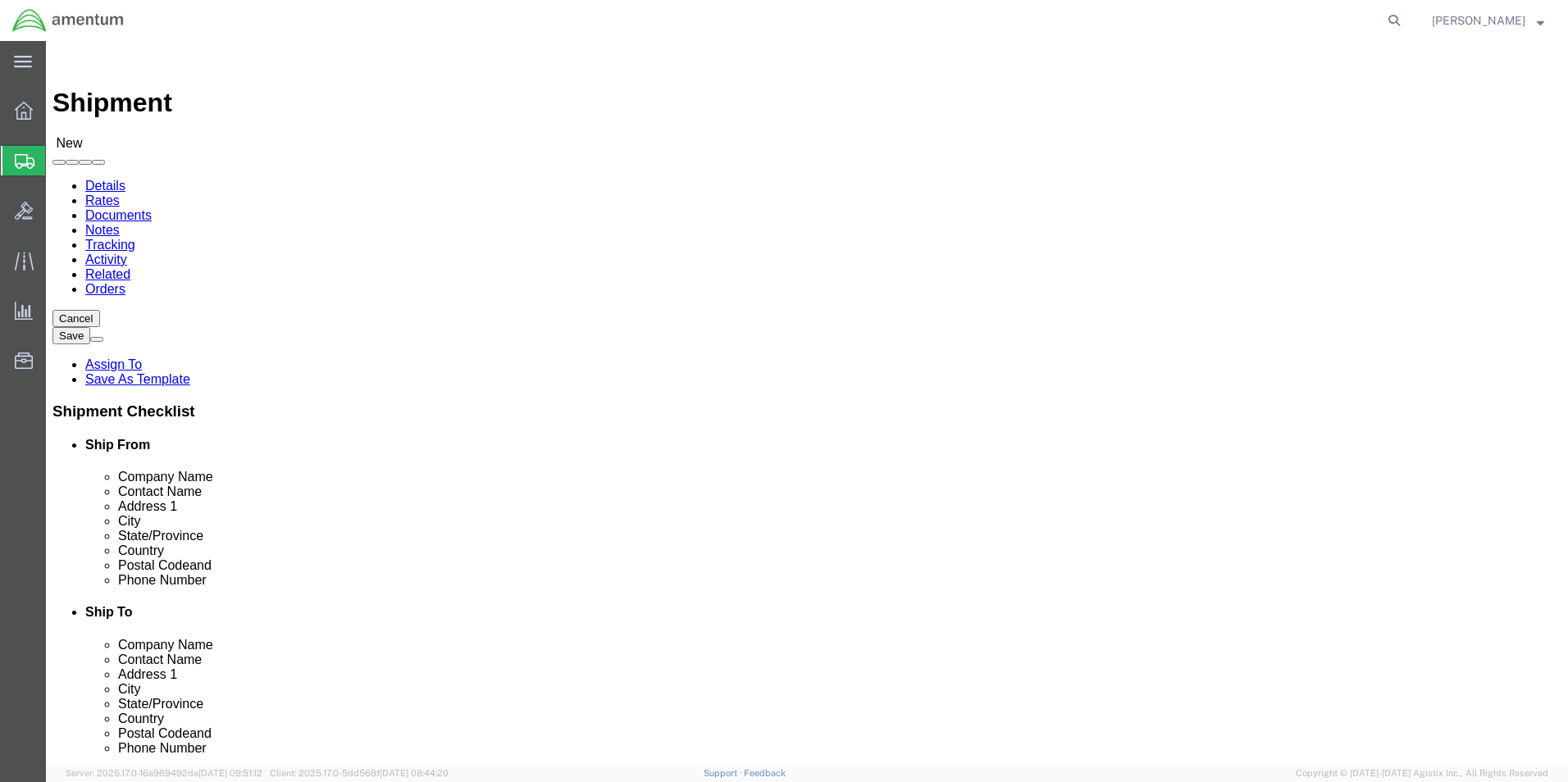
type input "SAFRAN"
click p "- SAFRAN HELICOPTER ENGINES INC - ([PERSON_NAME]) [STREET_ADDRESS]"
select select "[GEOGRAPHIC_DATA]"
type input "SAFRAN HELICOPTER ENGINES INC"
drag, startPoint x: 904, startPoint y: 340, endPoint x: 728, endPoint y: 338, distance: 176.0
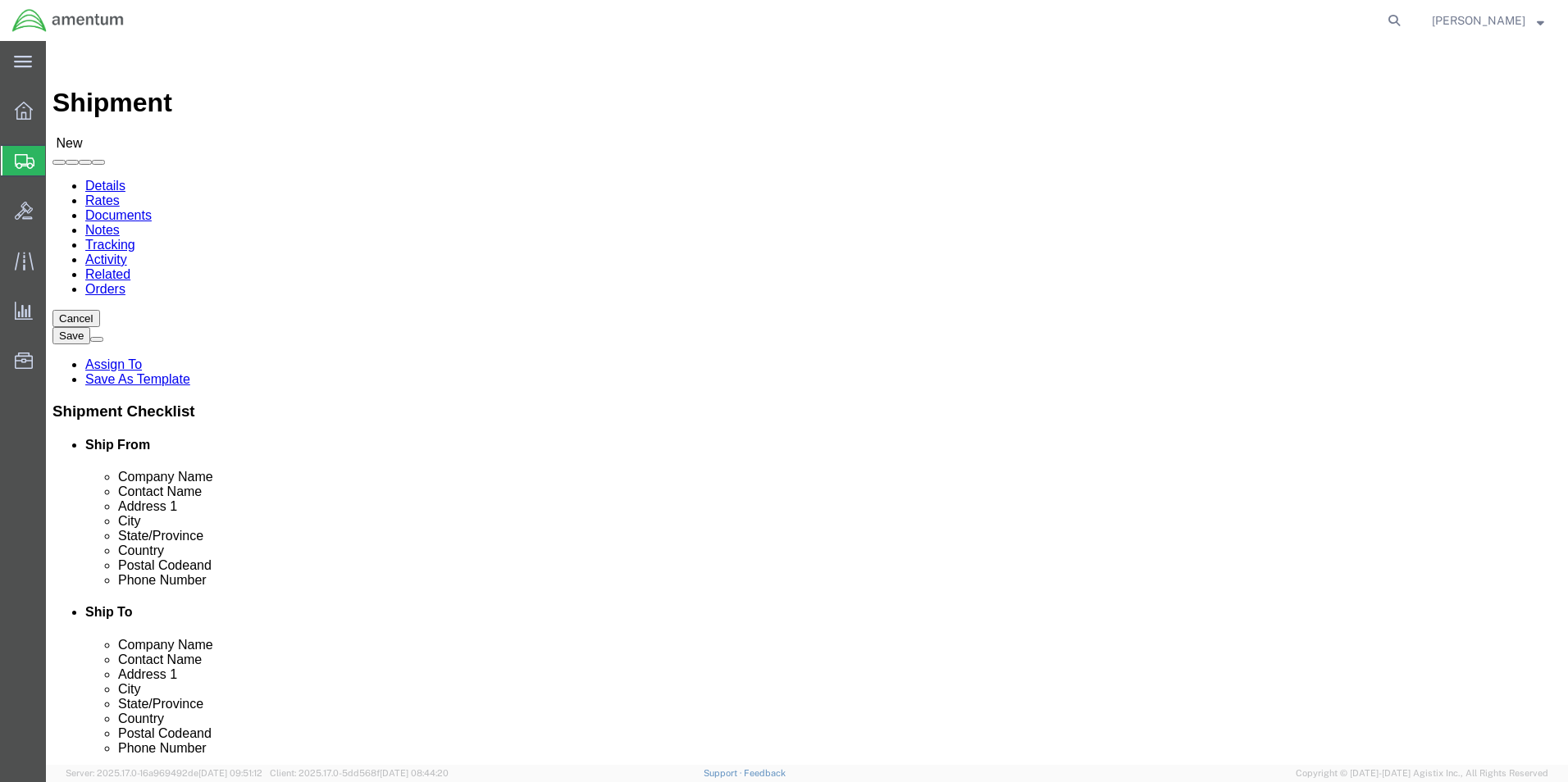
click div "Contact Name"
type input "[PERSON_NAME]"
type input "[STREET_ADDRESS]"
type input "[GEOGRAPHIC_DATA]"
type input "75052"
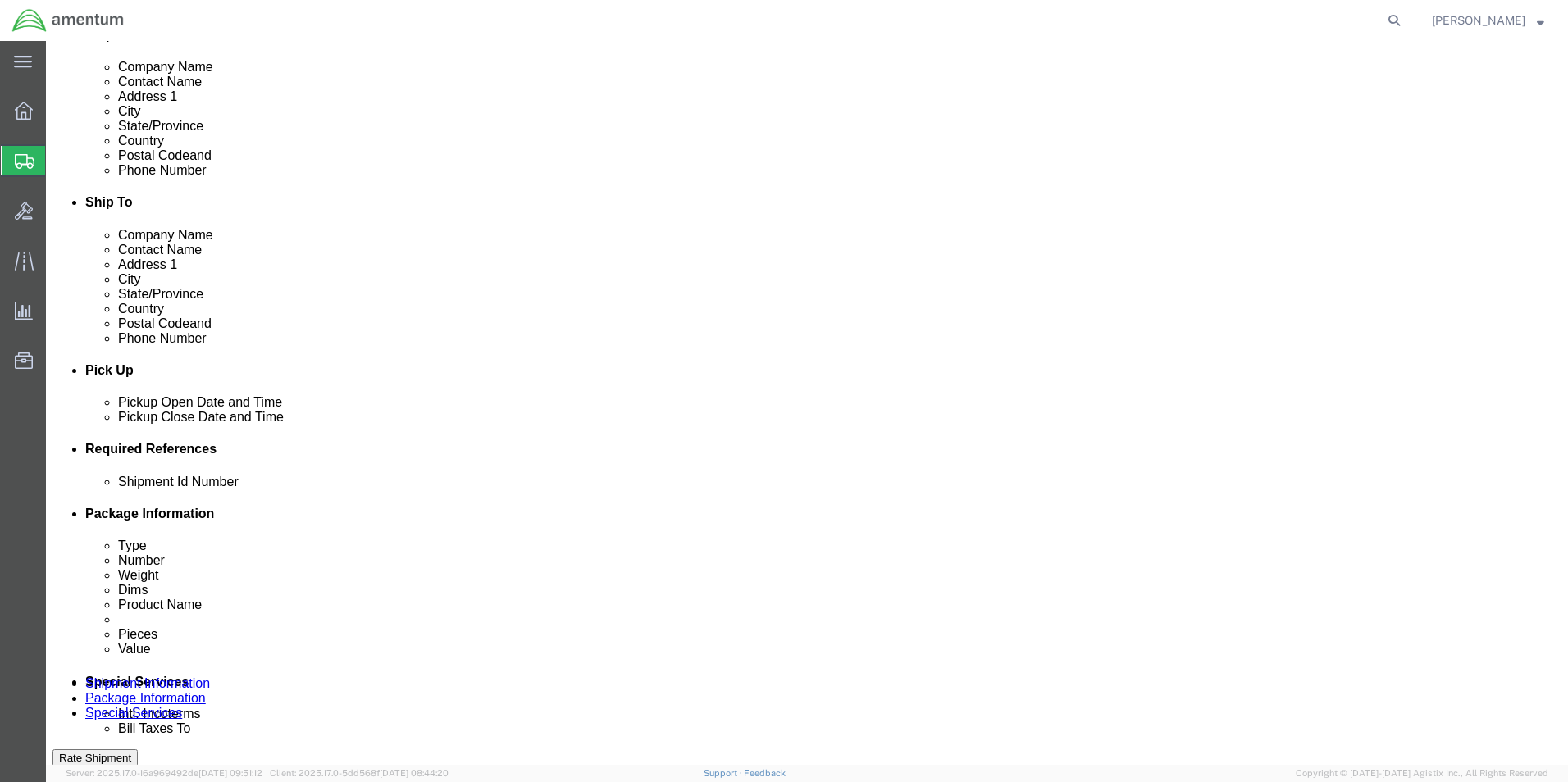
drag, startPoint x: 420, startPoint y: 443, endPoint x: 471, endPoint y: 558, distance: 125.8
click div "[DATE] 12:00 PM"
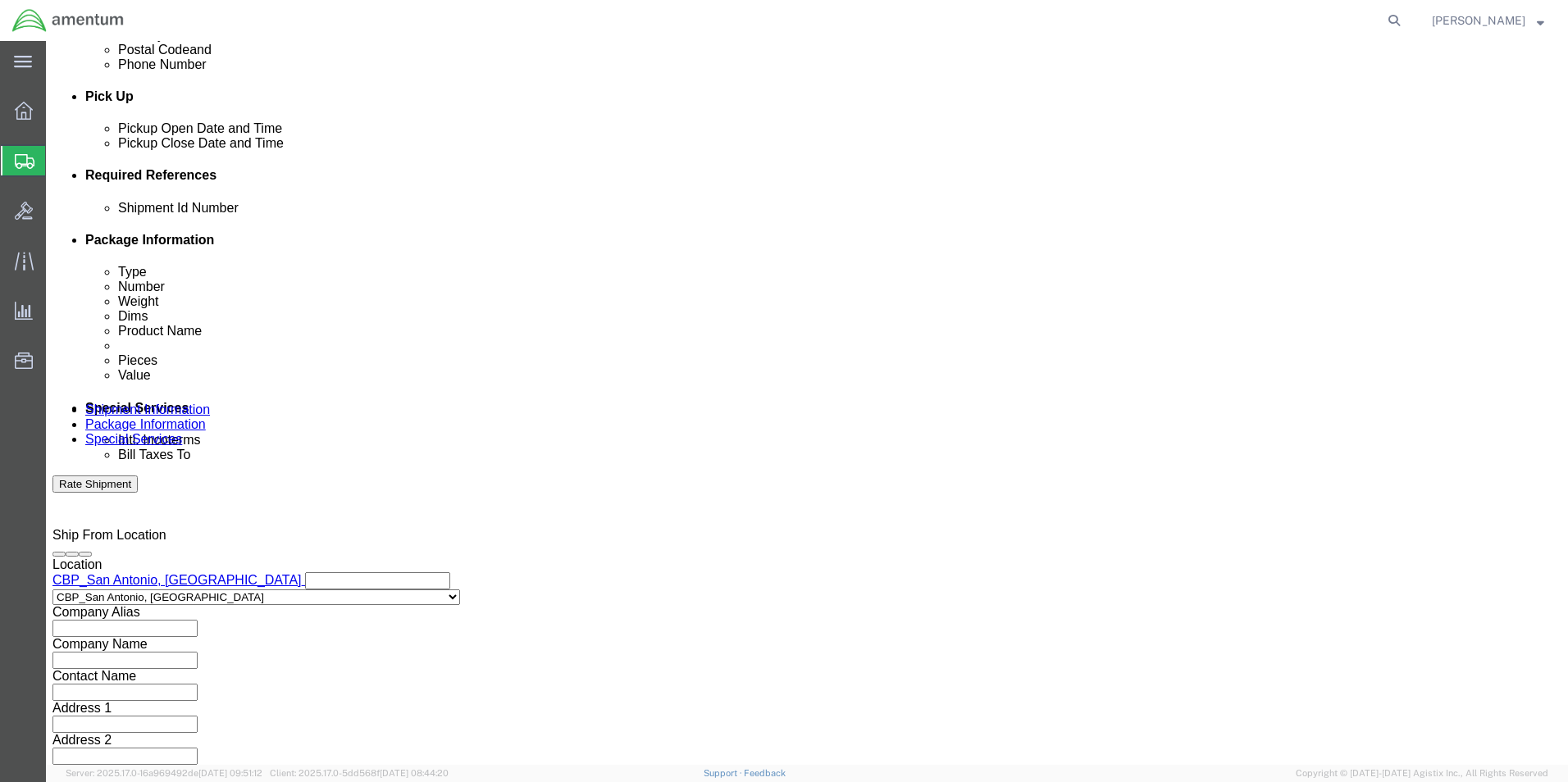
type input "3:00 PM"
click button "Apply"
click input "text"
type input "CBP0043216"
click button "Add reference"
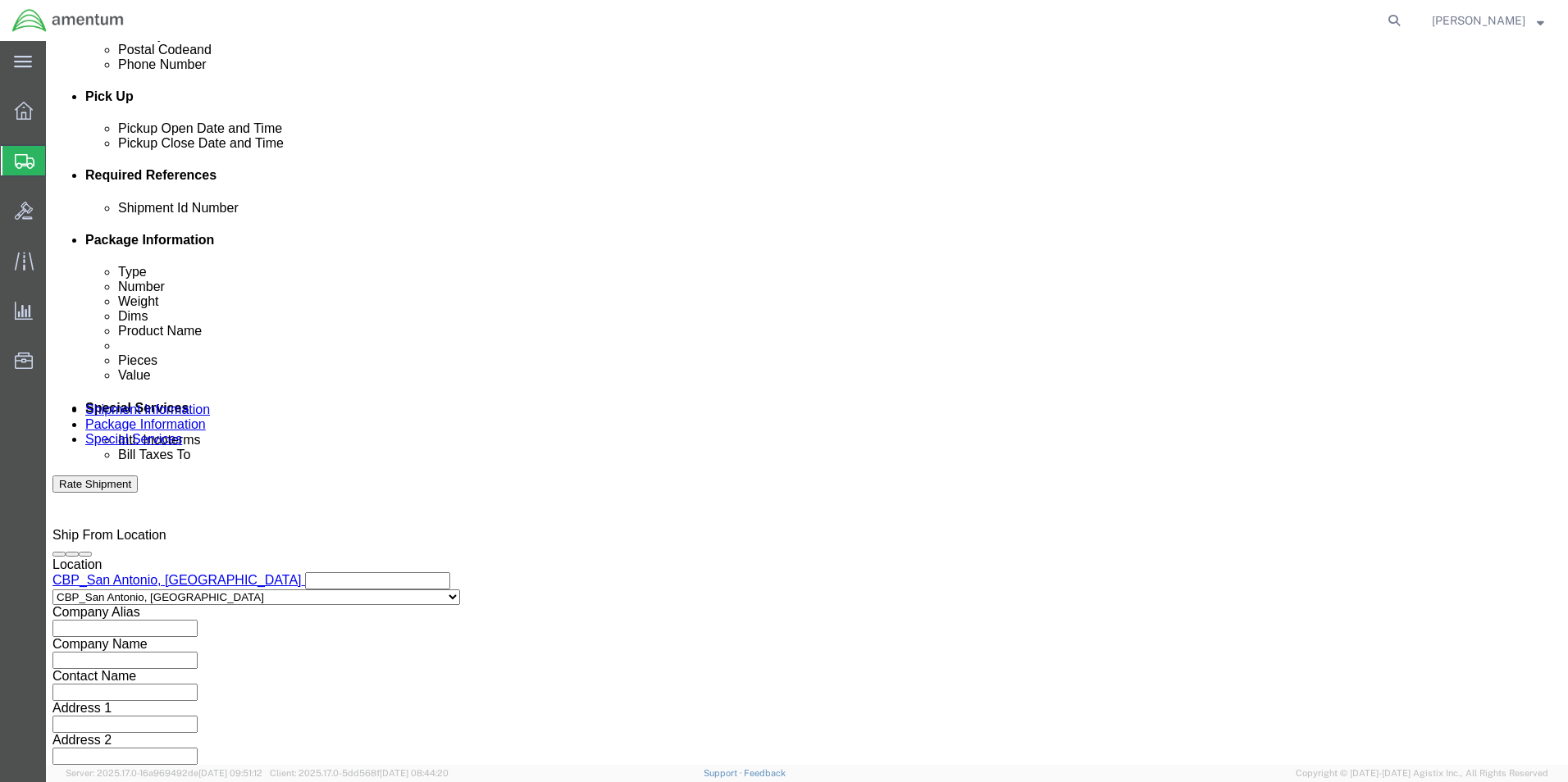
click button "Add reference"
drag, startPoint x: 487, startPoint y: 318, endPoint x: 496, endPoint y: 336, distance: 20.1
click select "Select Account Type Activity ID Airline Appointment Number ASN Batch Request # …"
select select "DEPT"
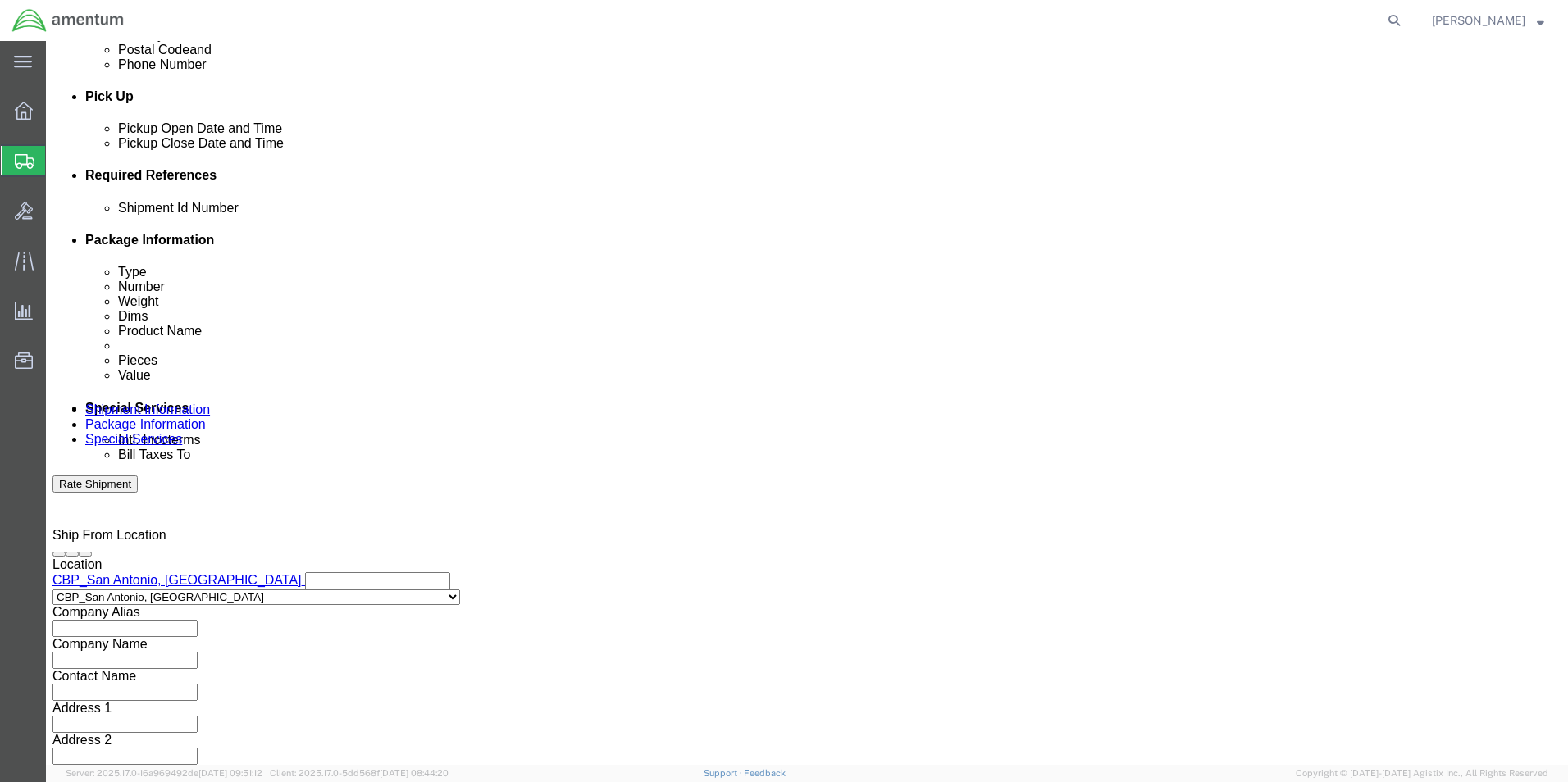
click select "Select Account Type Activity ID Airline Appointment Number ASN Batch Request # …"
click input "text"
type input "CBP"
drag, startPoint x: 887, startPoint y: 332, endPoint x: 894, endPoint y: 340, distance: 10.6
click select "Select Account Type Activity ID Airline Appointment Number ASN Batch Request # …"
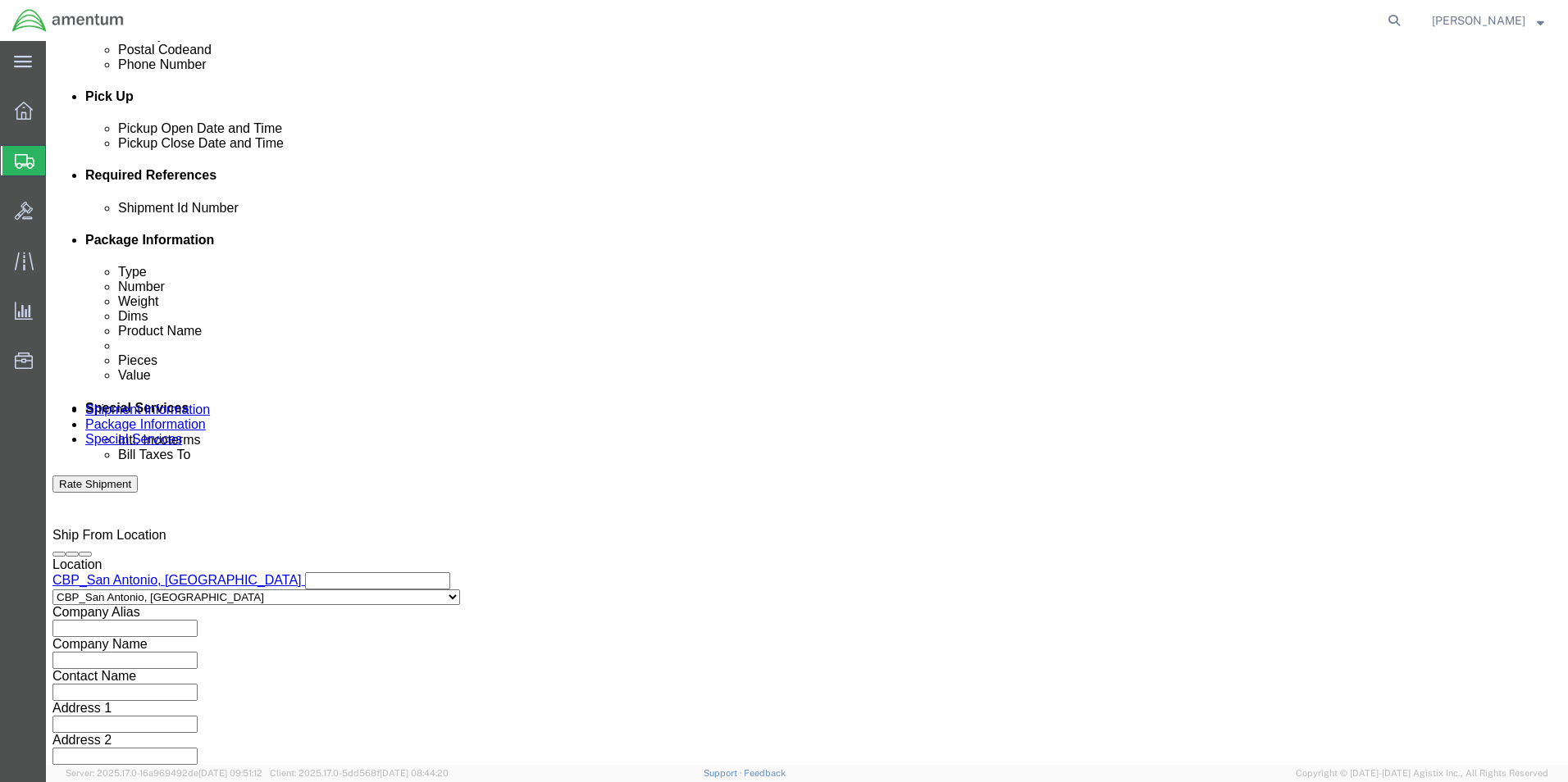
select select "PROJNUM"
click select "Select Account Type Activity ID Airline Appointment Number ASN Batch Request # …"
click input "text"
type input "6118.03.03.2219.000.WST.0000"
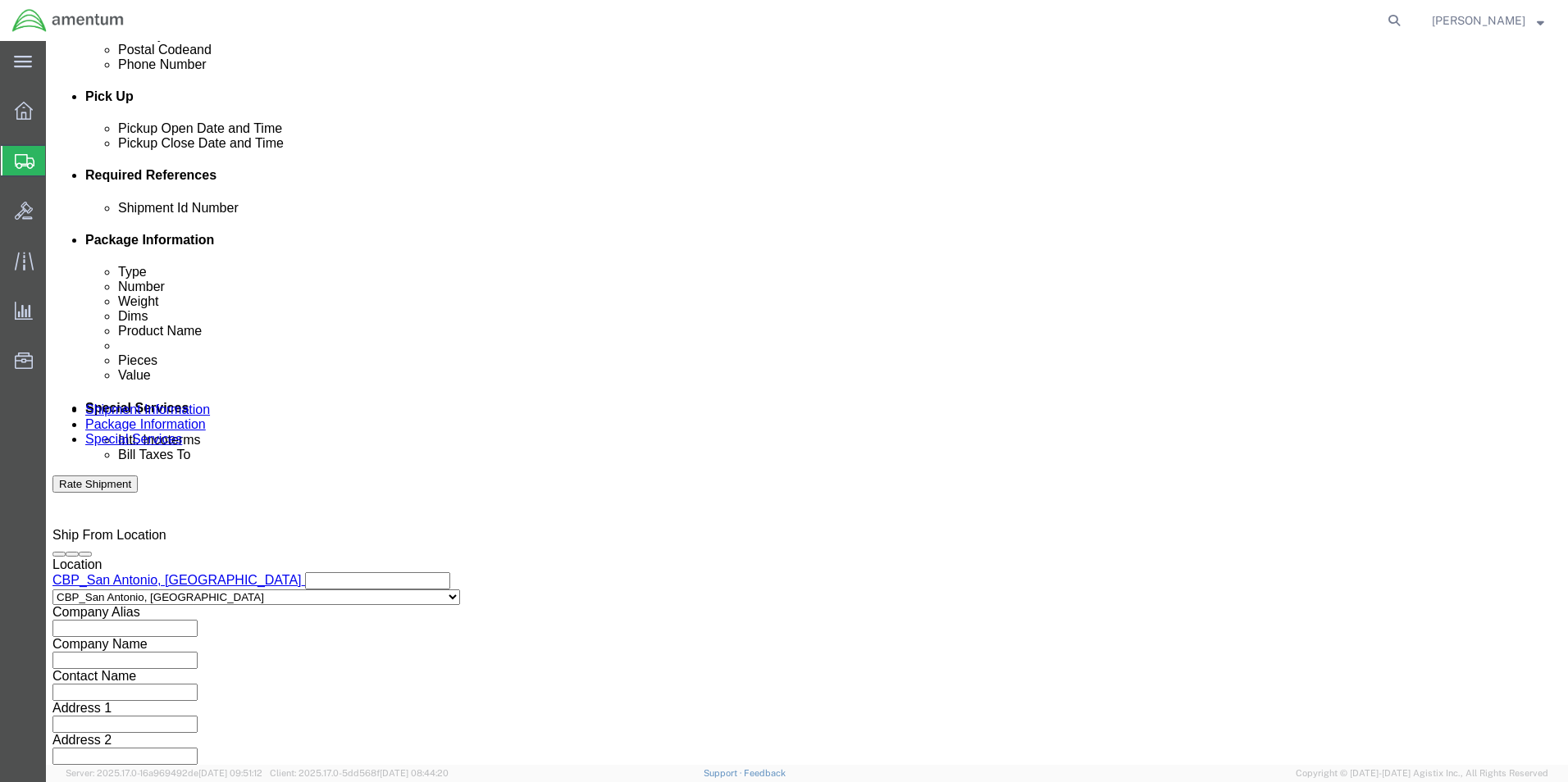
click select "Select Account Type Activity ID Airline Appointment Number ASN Batch Request # …"
select select "CUSTREF"
click select "Select Account Type Activity ID Airline Appointment Number ASN Batch Request # …"
click input "text"
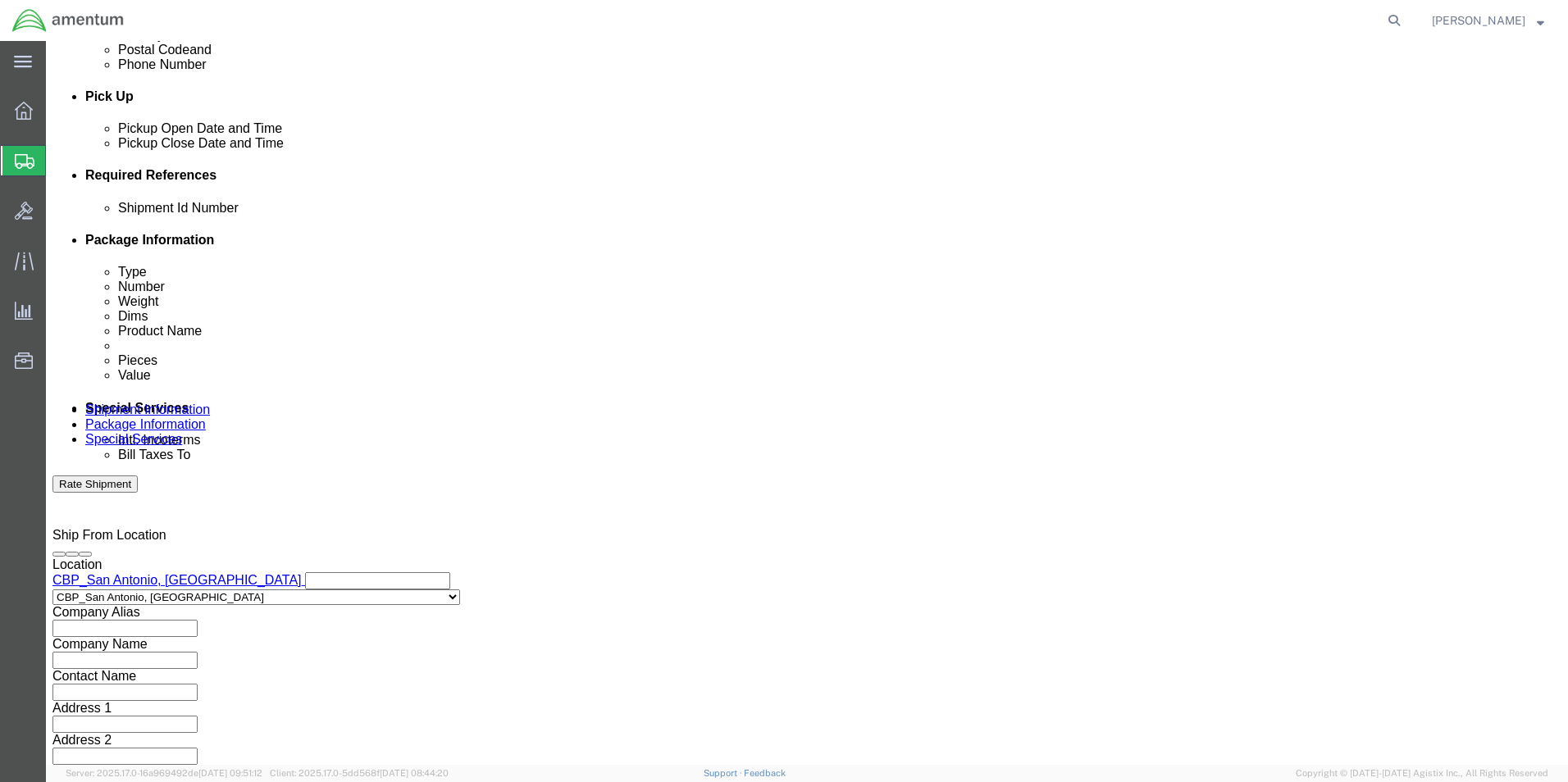
type input "CBP0043216"
drag, startPoint x: 156, startPoint y: 539, endPoint x: 150, endPoint y: 549, distance: 11.7
click select "Select Air Less than Truckload Multi-Leg Ocean Freight Rail Small Parcel Truckl…"
select select "SMAL"
click select "Select Air Less than Truckload Multi-Leg Ocean Freight Rail Small Parcel Truckl…"
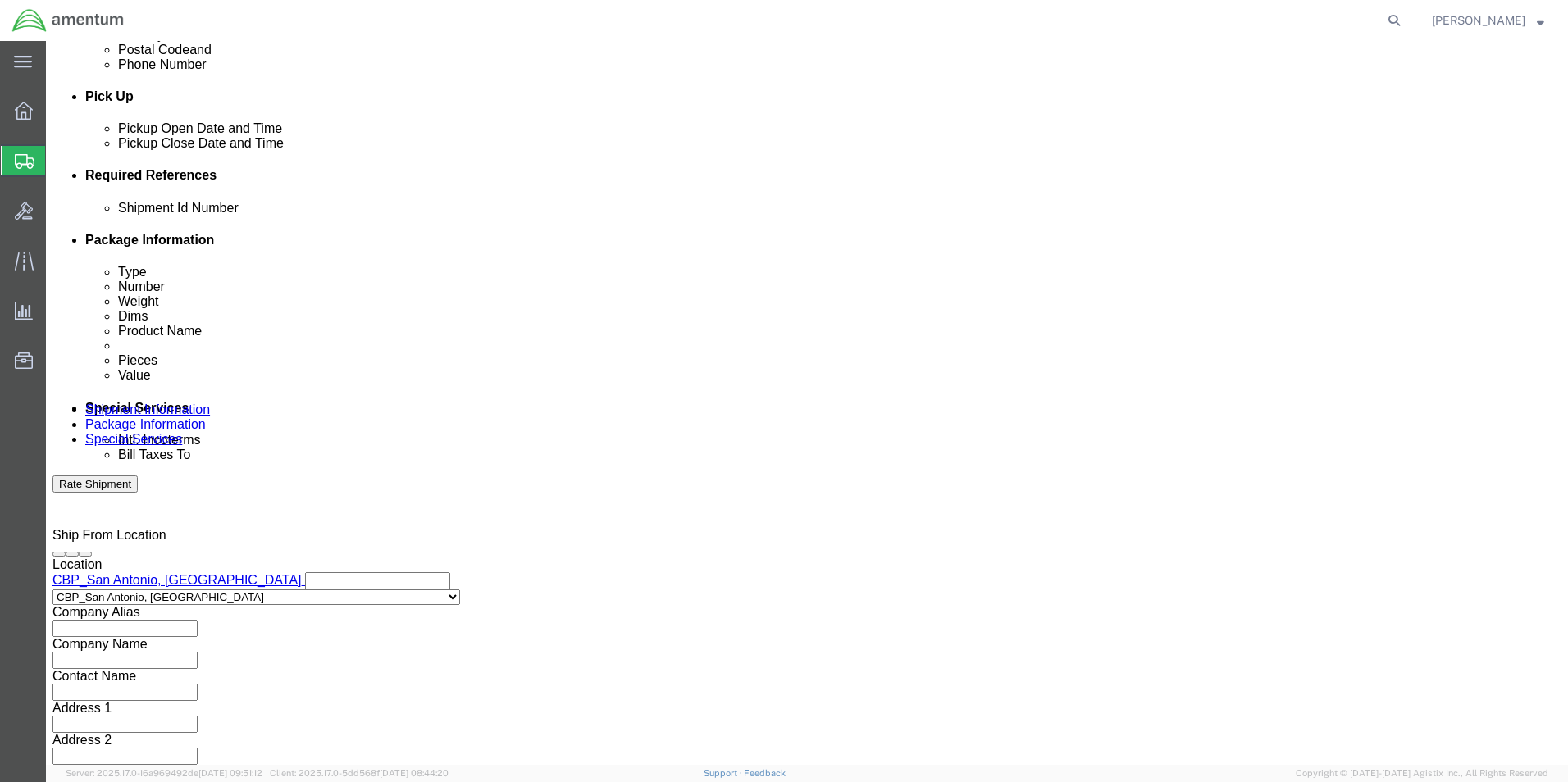
scroll to position [715, 0]
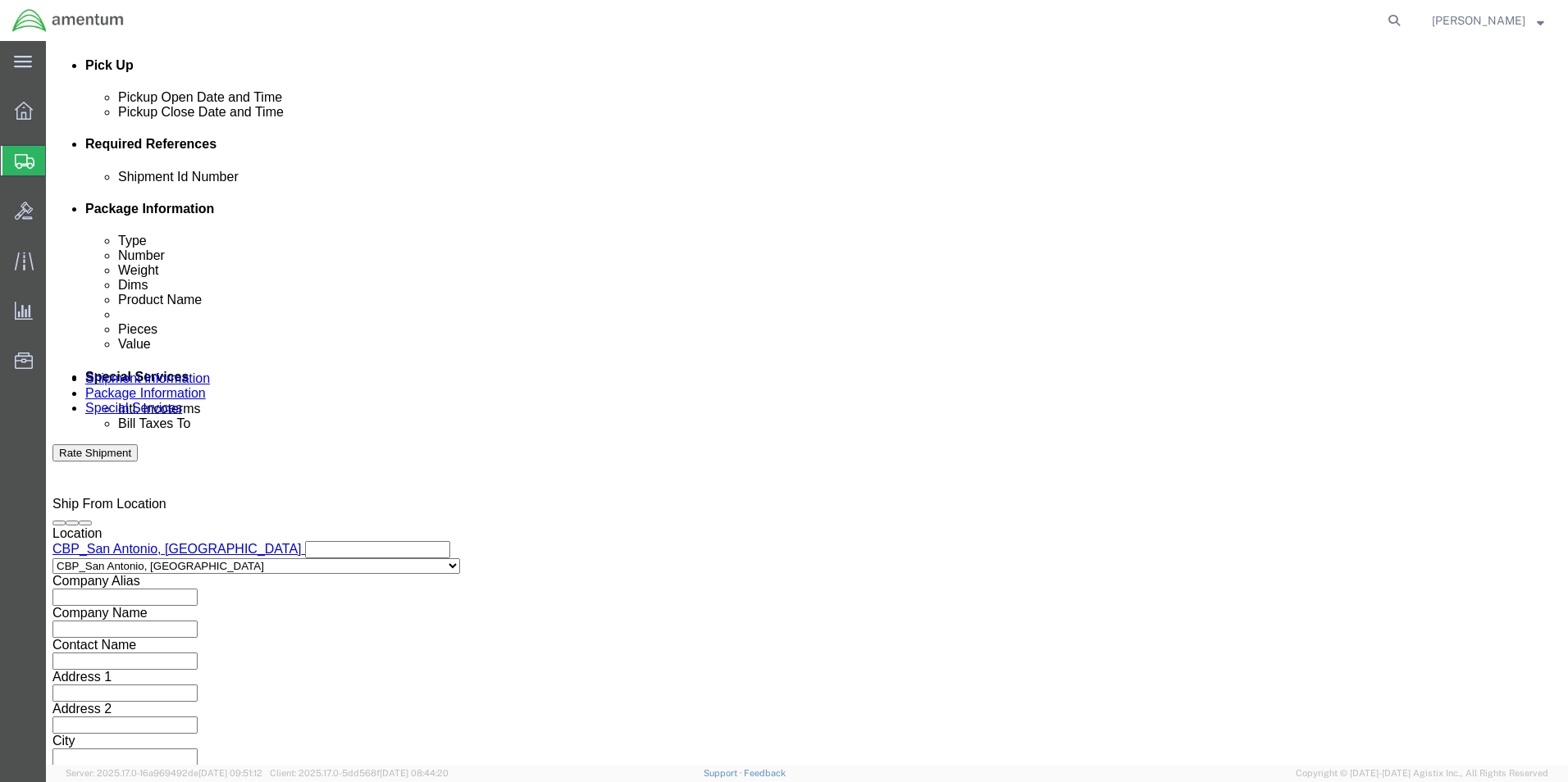
click div
click button "Continue"
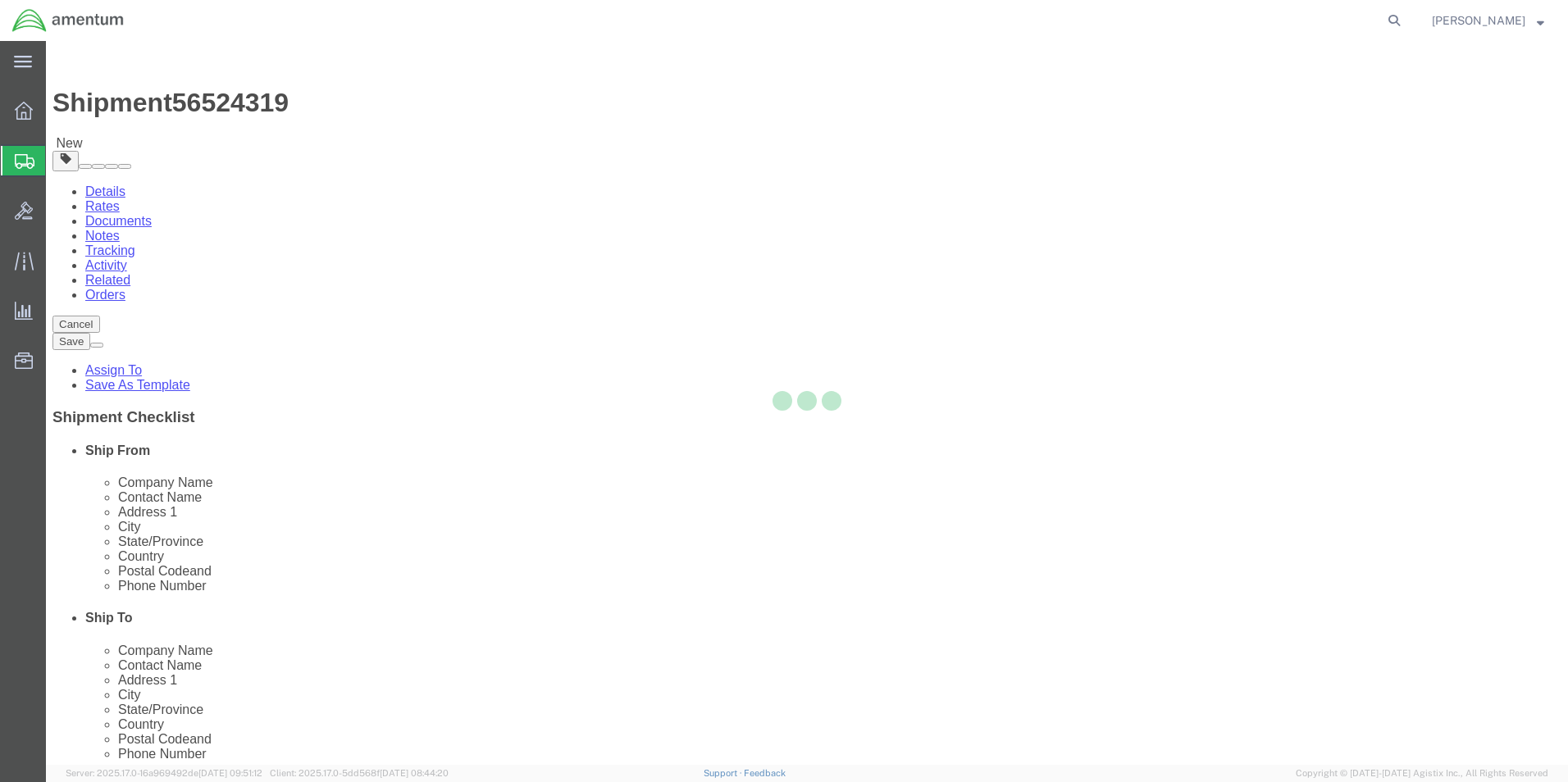
select select "YRPK"
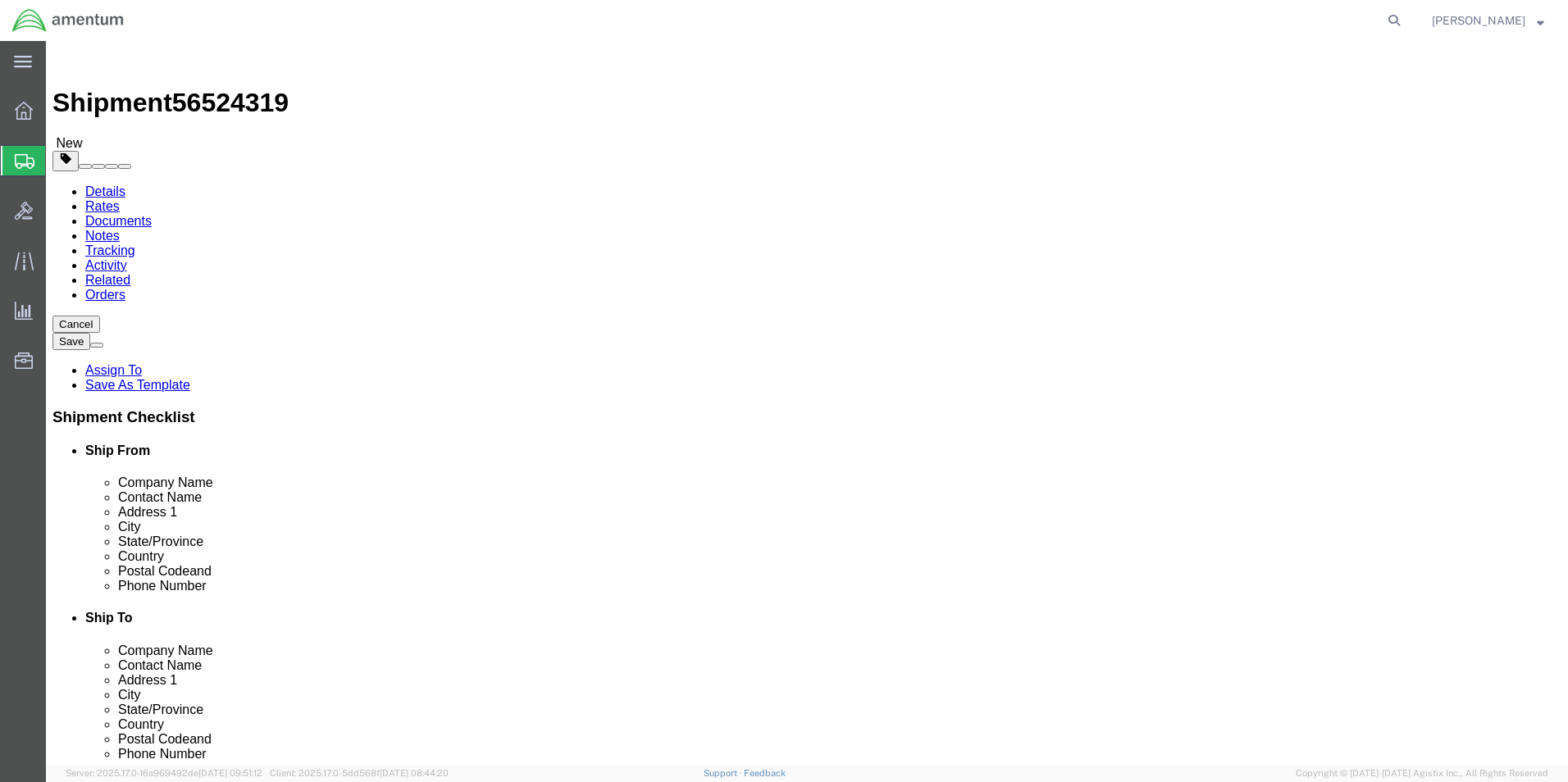
click input "text"
type input "10"
drag, startPoint x: 269, startPoint y: 377, endPoint x: 192, endPoint y: 372, distance: 77.2
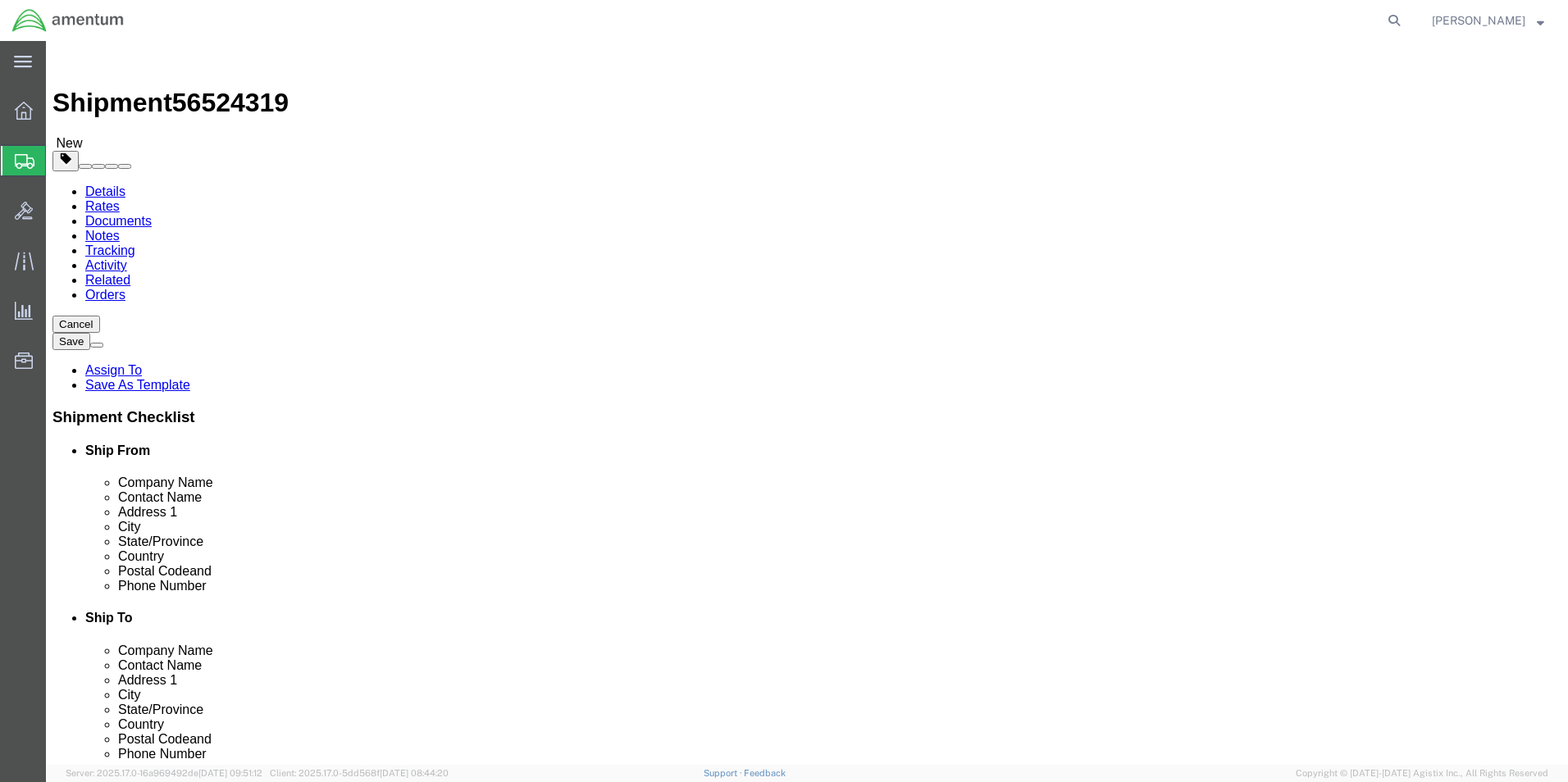
click div "Weight 0.00 Select kgs lbs Ship. t°"
type input "3.0"
click link "Add Content"
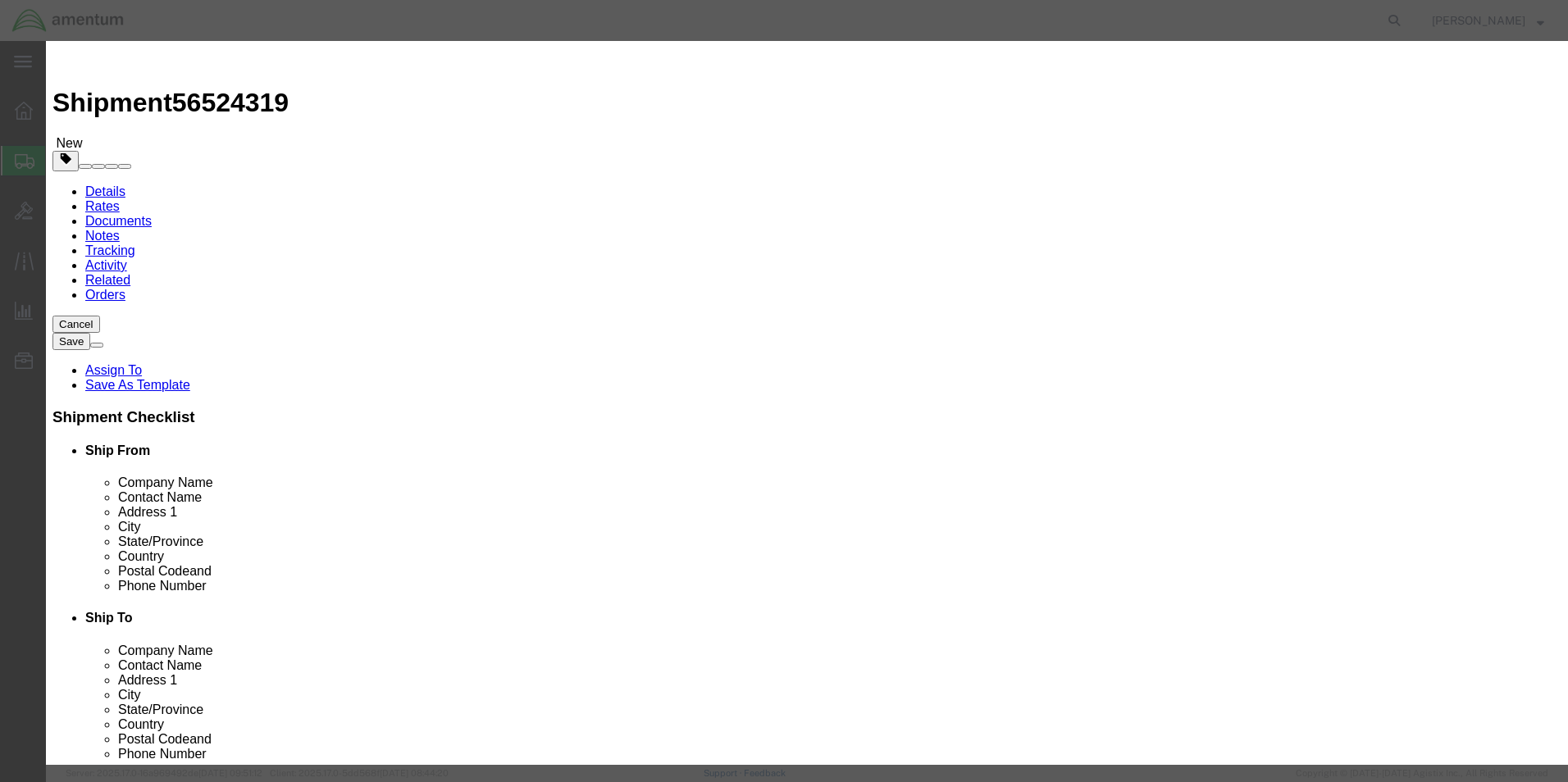
click input "text"
click input "ADJUSTED VALVE ASSY PN: 0292950780 SN: 2959"
drag, startPoint x: 729, startPoint y: 124, endPoint x: 768, endPoint y: 124, distance: 39.0
click div "Product Name ADJUSTED VALVE ASSY PN: 0292950780 SN: 2959 ADJUSTED Name: 0292862…"
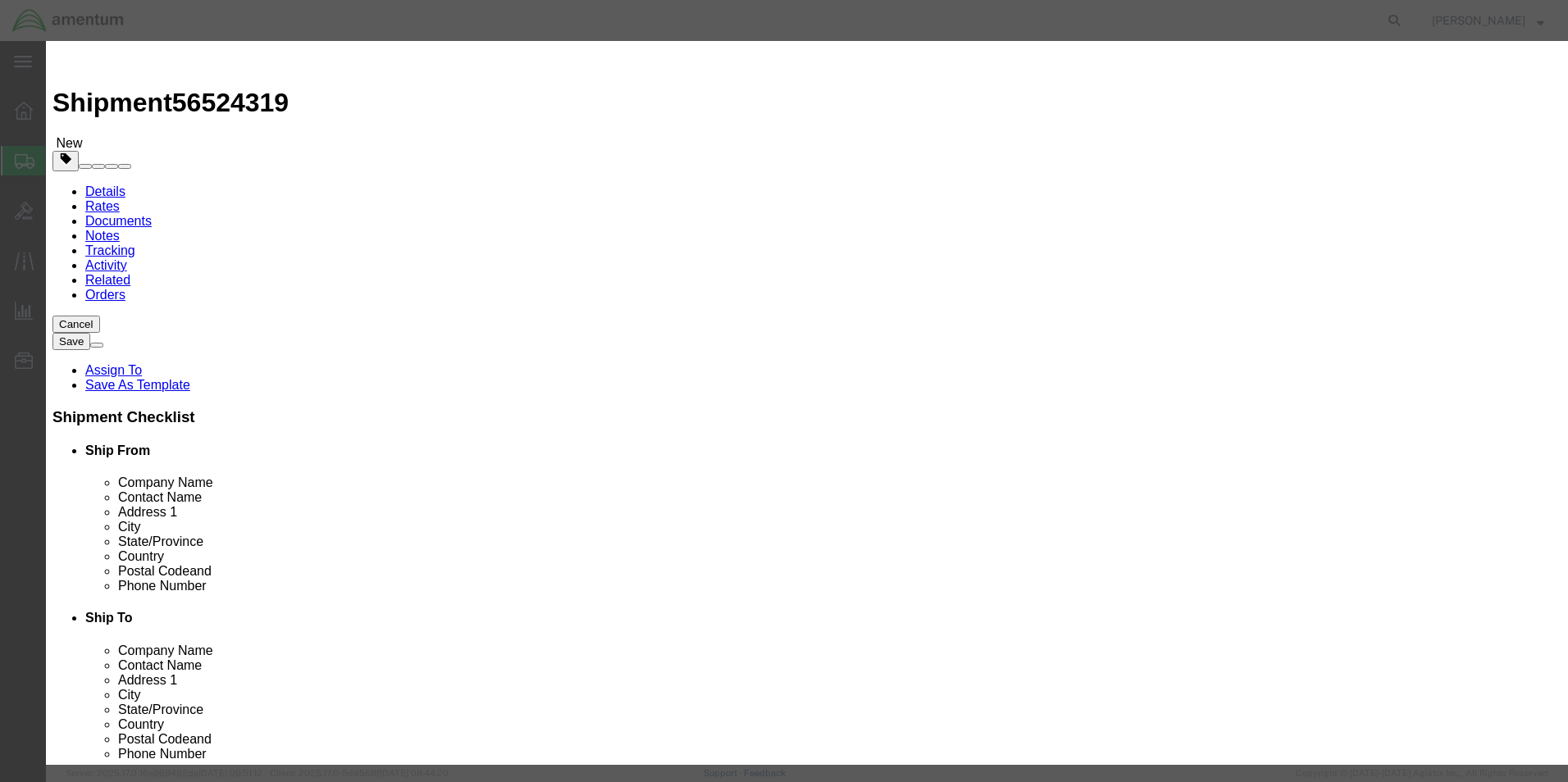
scroll to position [0, 14]
type input "ADJUSTED VALVE ASSY PN: 0292950780 SN: 297M"
drag, startPoint x: 563, startPoint y: 156, endPoint x: 421, endPoint y: 156, distance: 142.0
click div "Pieces 0 Select Bag Barrels 100Board Feet Bottle Box Blister Pack Carats Can Ca…"
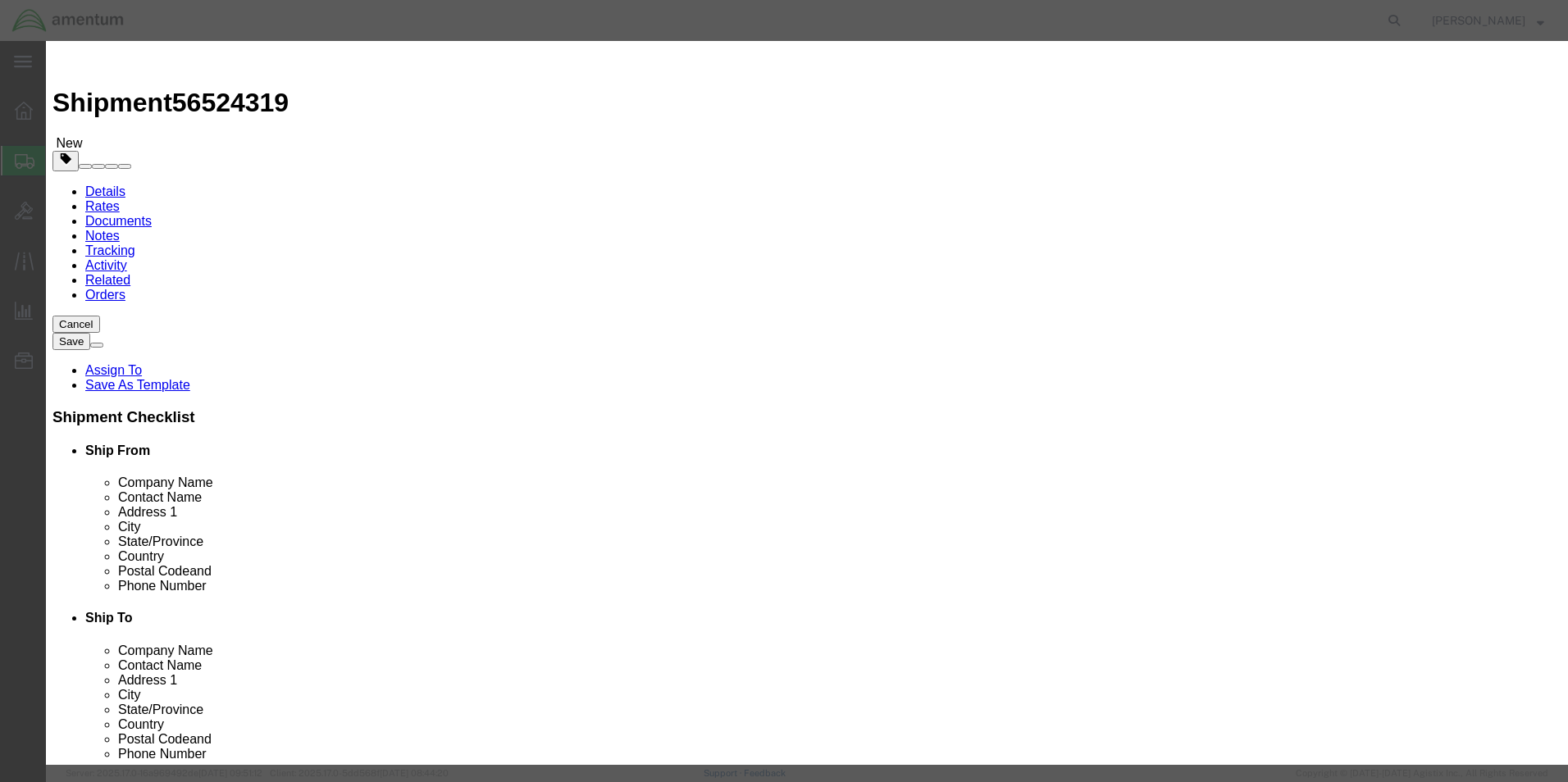
type input "1"
click input "text"
type input "12260.00"
click textarea
click button "Save & Close"
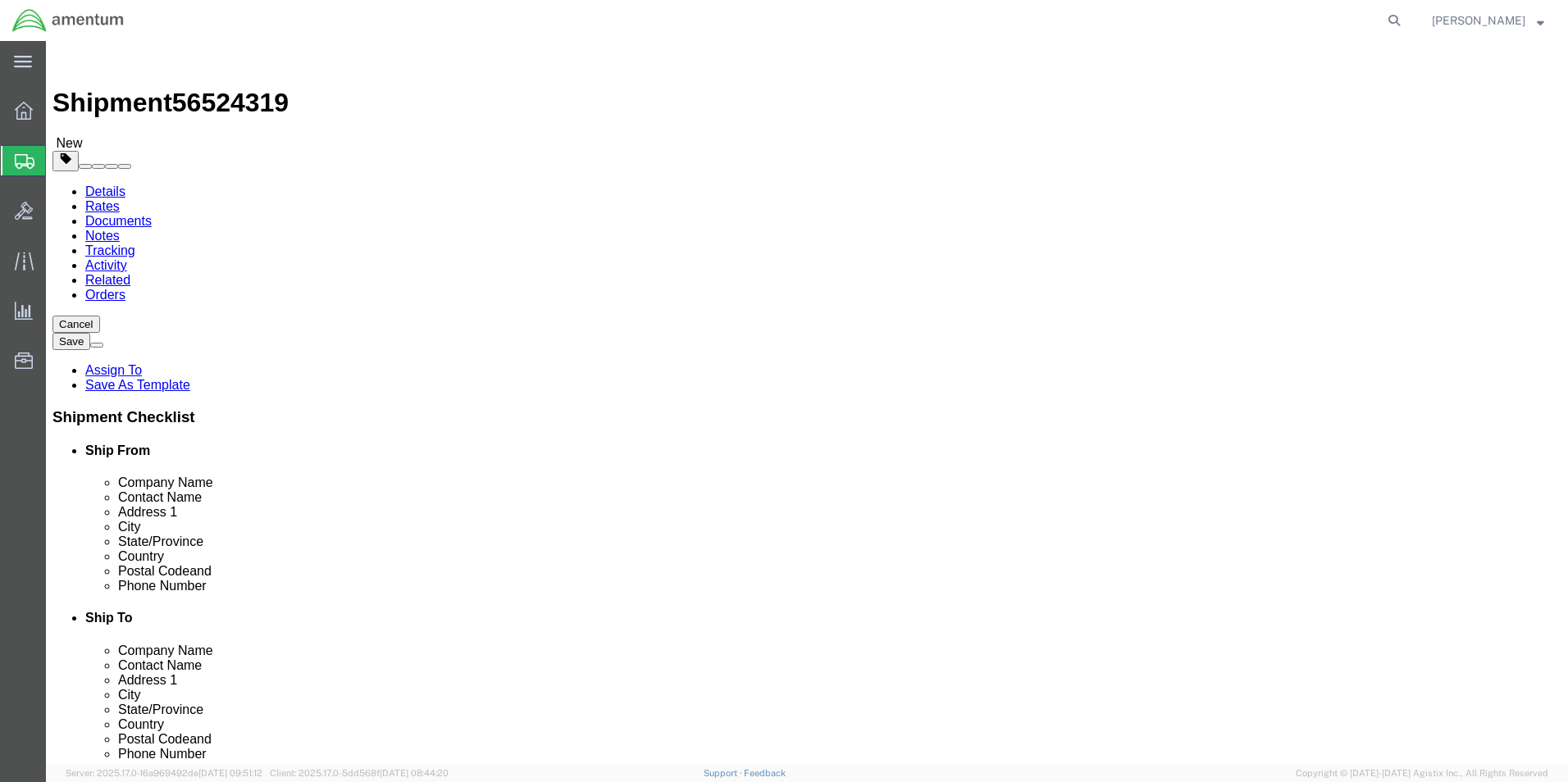
click button "Continue"
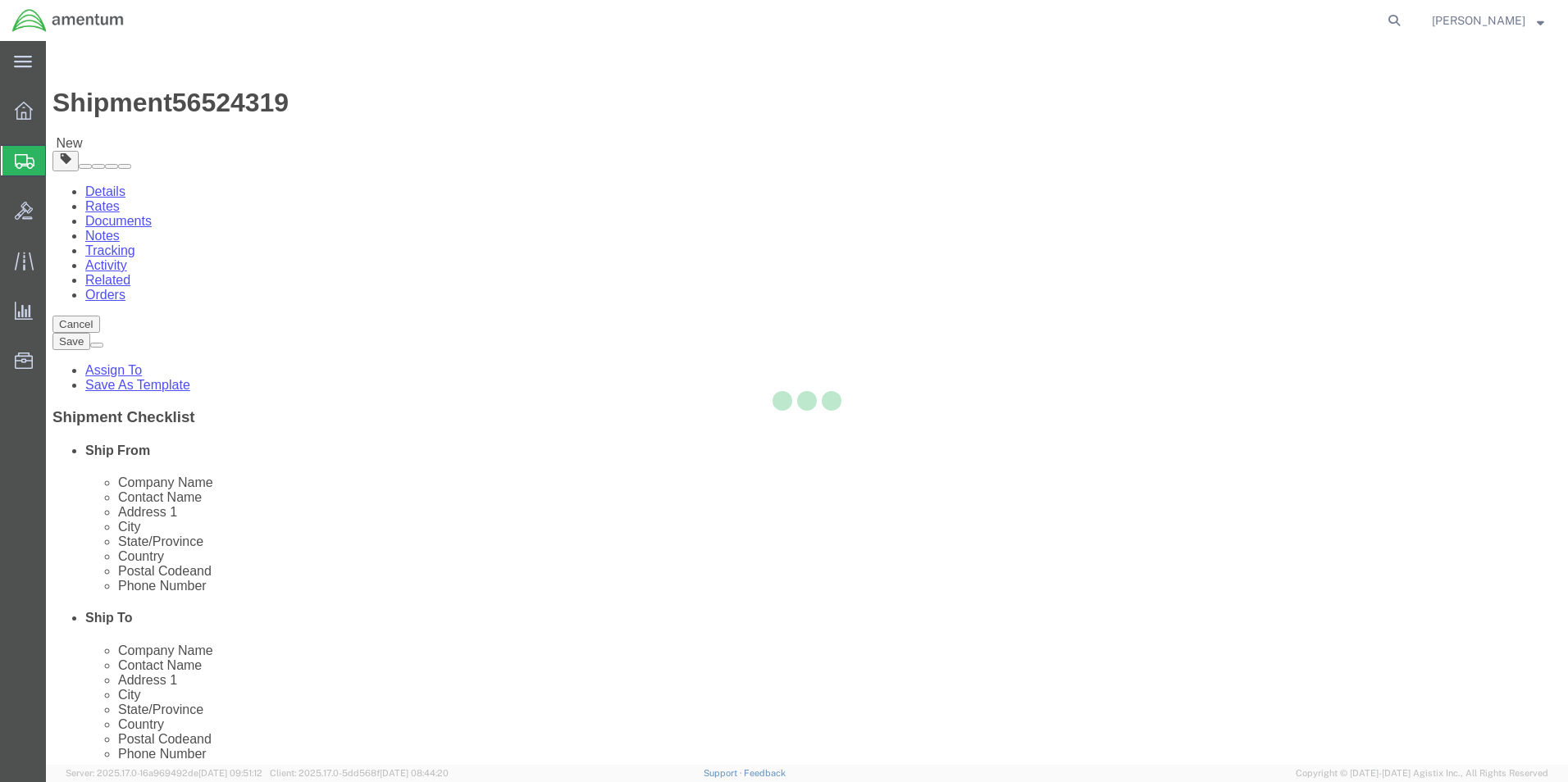
select select
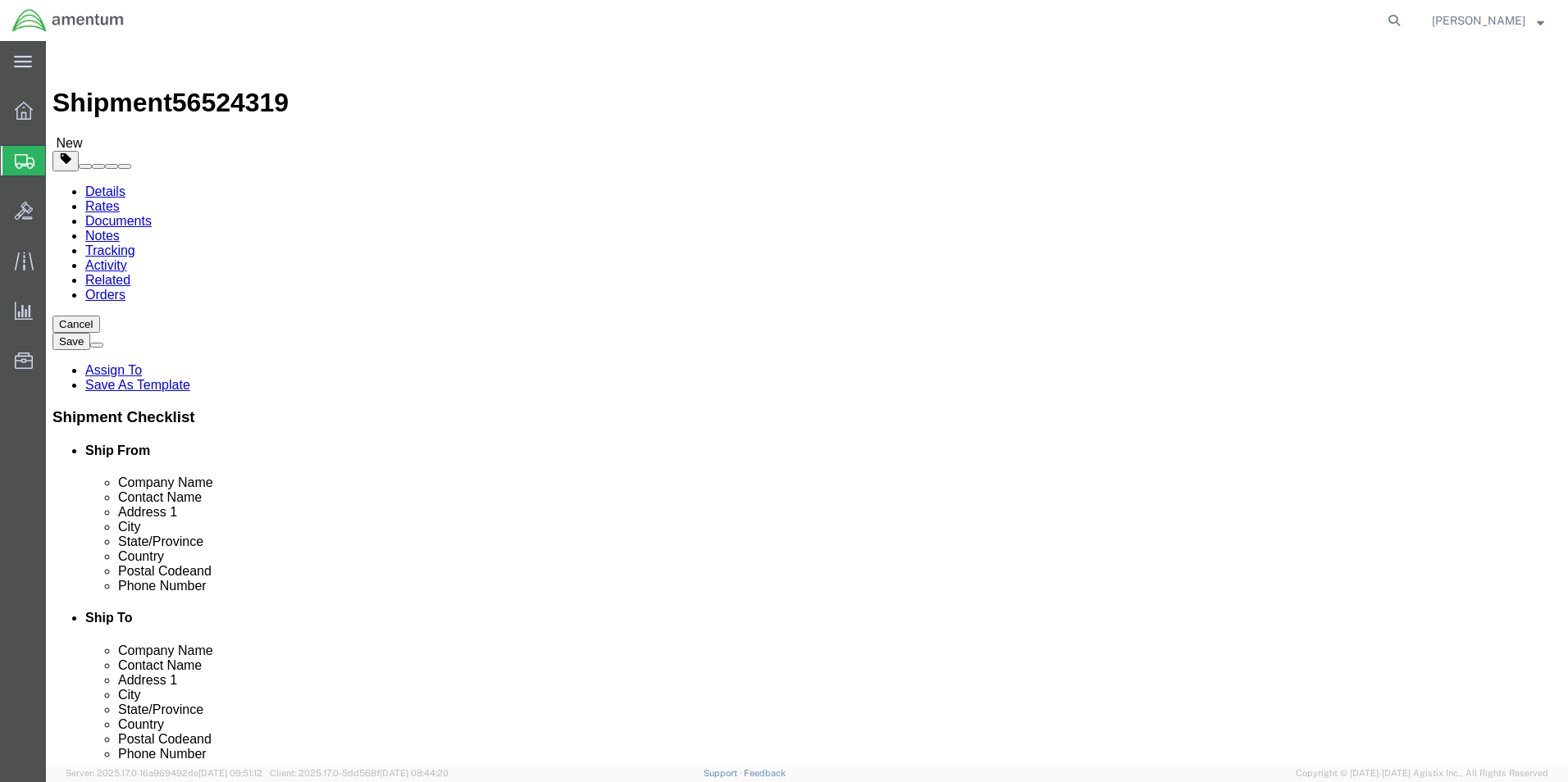
click button "Rate Shipment"
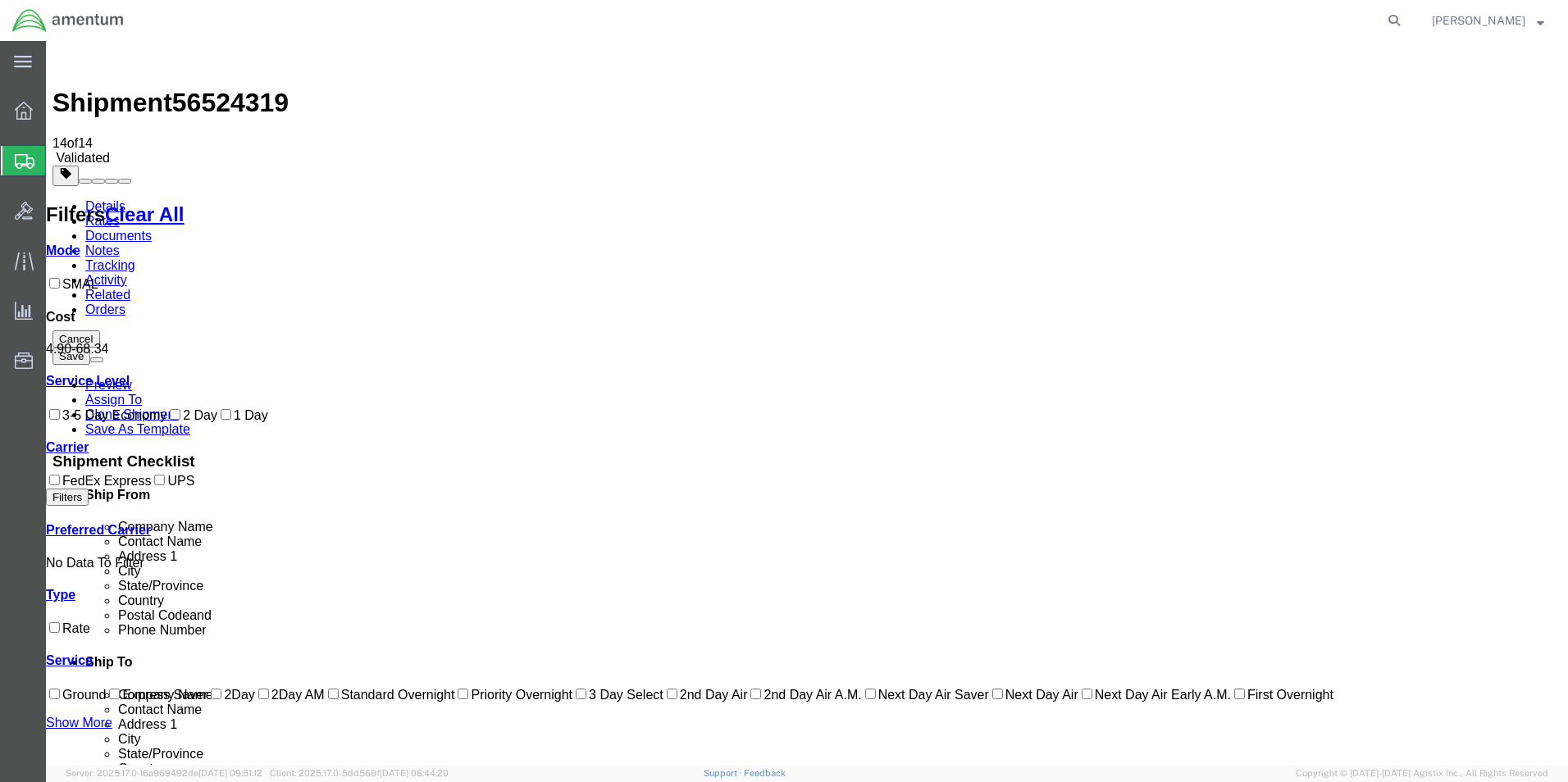
drag, startPoint x: 1004, startPoint y: 430, endPoint x: 988, endPoint y: 430, distance: 16.0
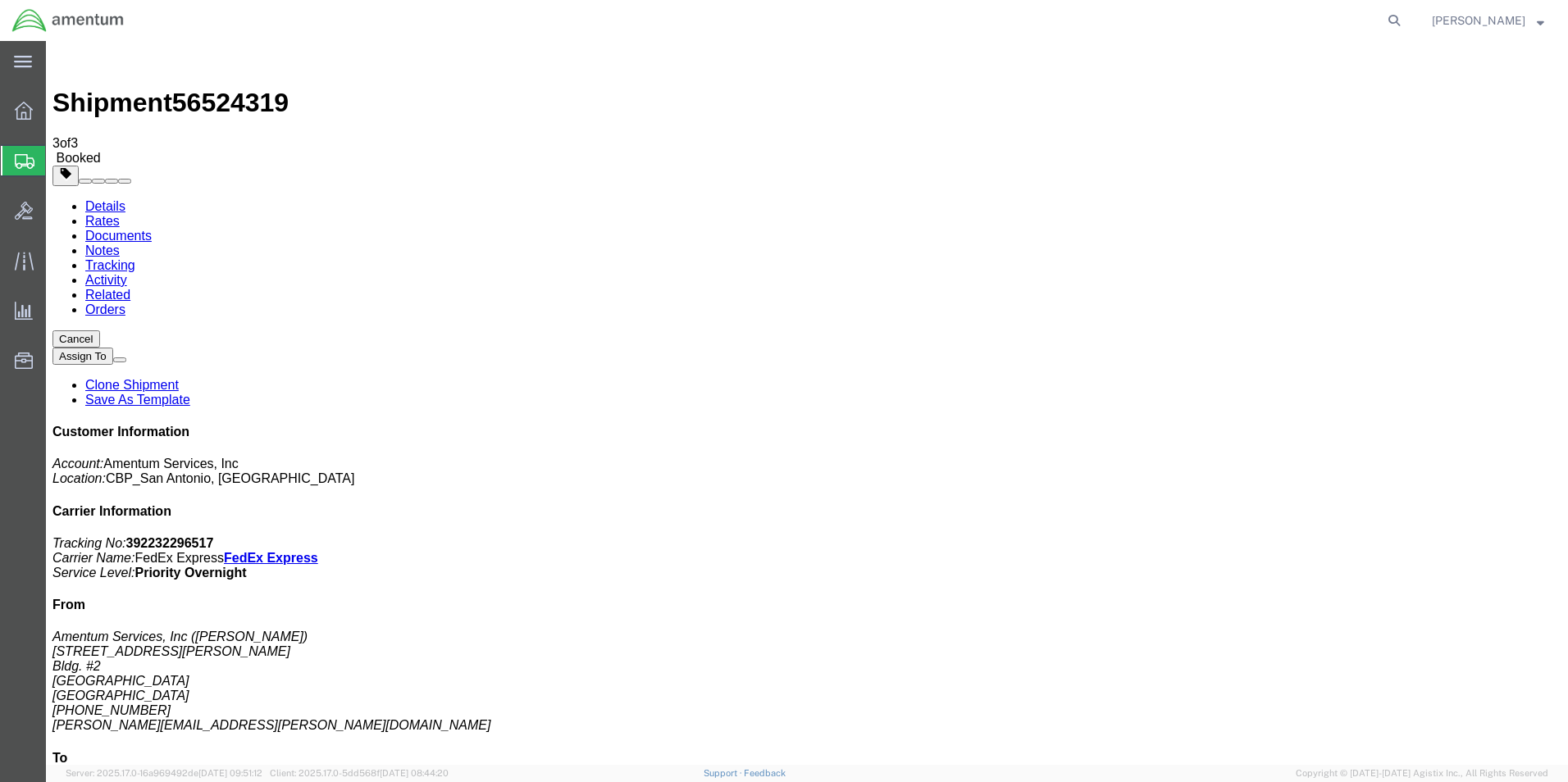
click at [106, 199] on link "Details" at bounding box center [105, 206] width 40 height 14
click link "Schedule pickup request"
